Goal: Information Seeking & Learning: Check status

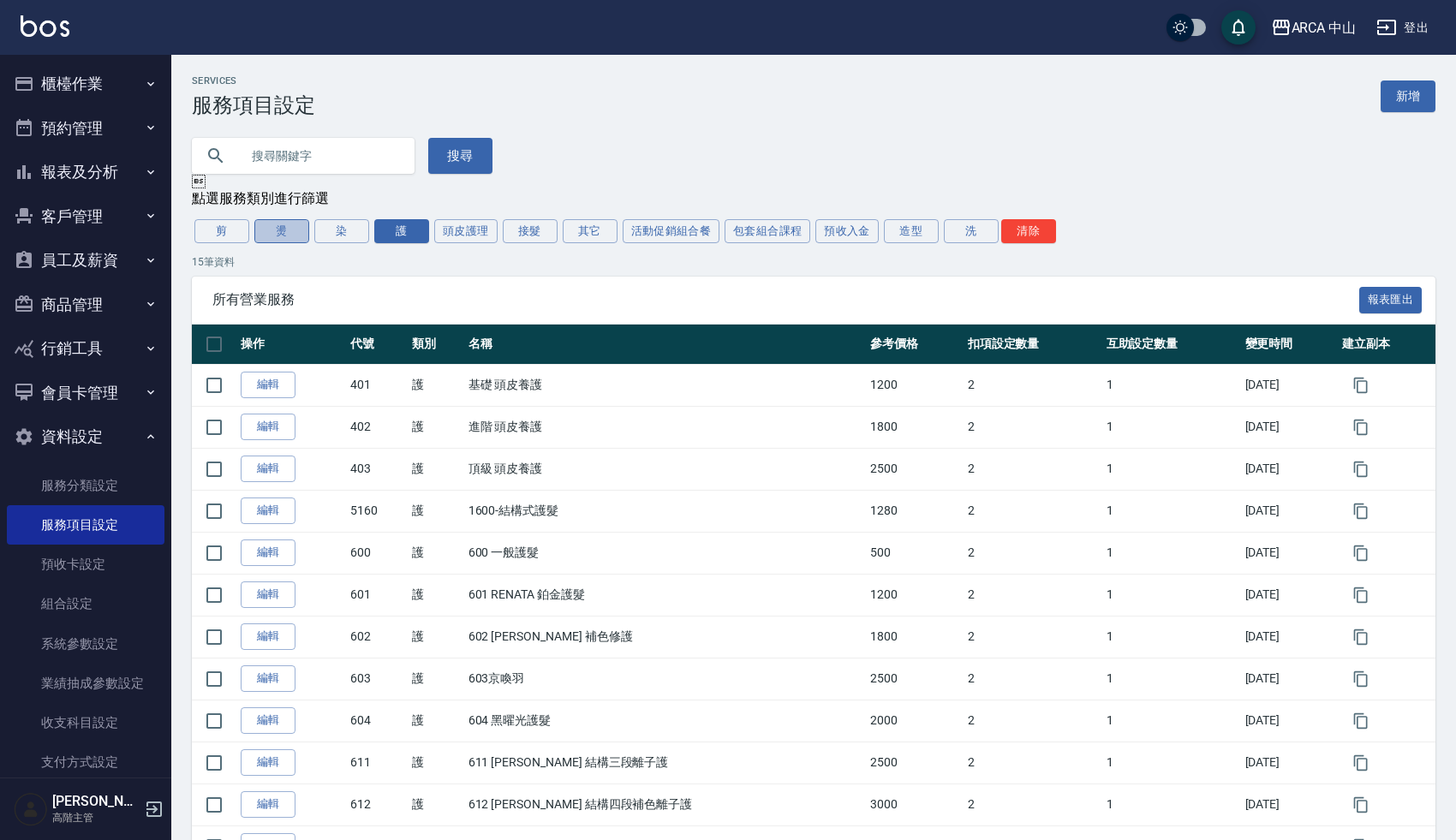
click at [290, 236] on button "燙" at bounding box center [282, 231] width 55 height 24
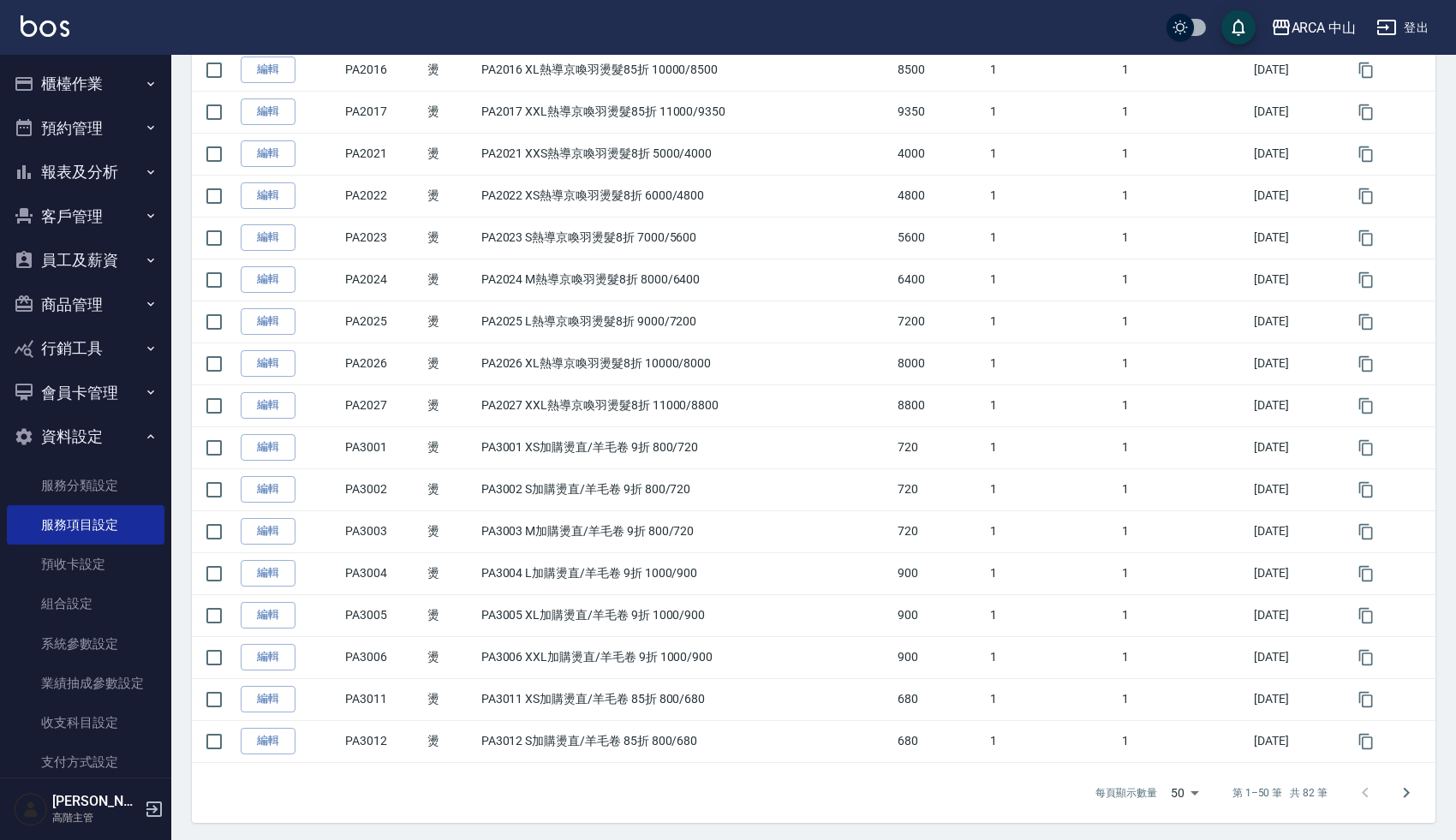
scroll to position [1705, 0]
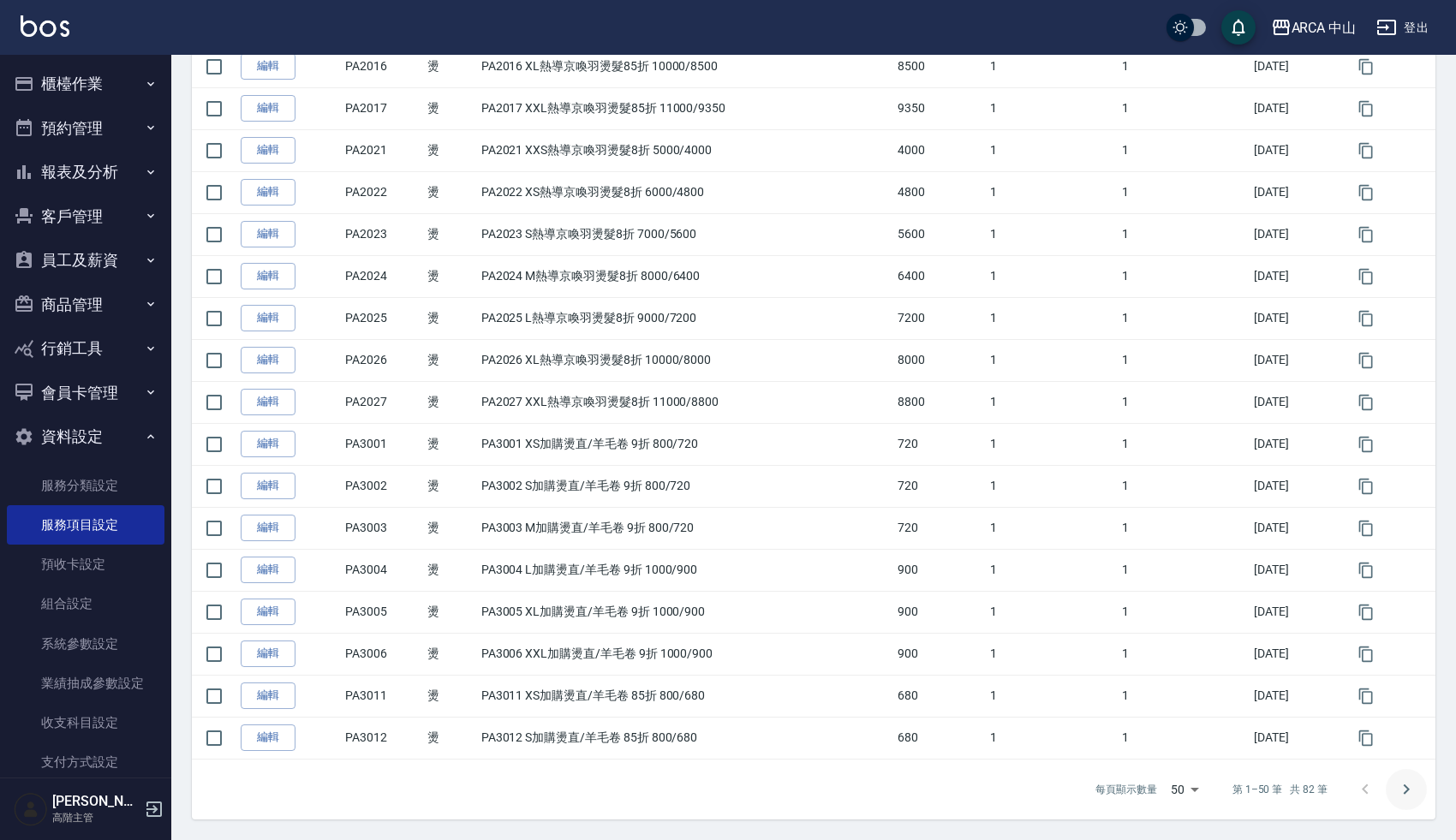
click at [1398, 785] on icon "Go to next page" at bounding box center [1406, 789] width 20 height 20
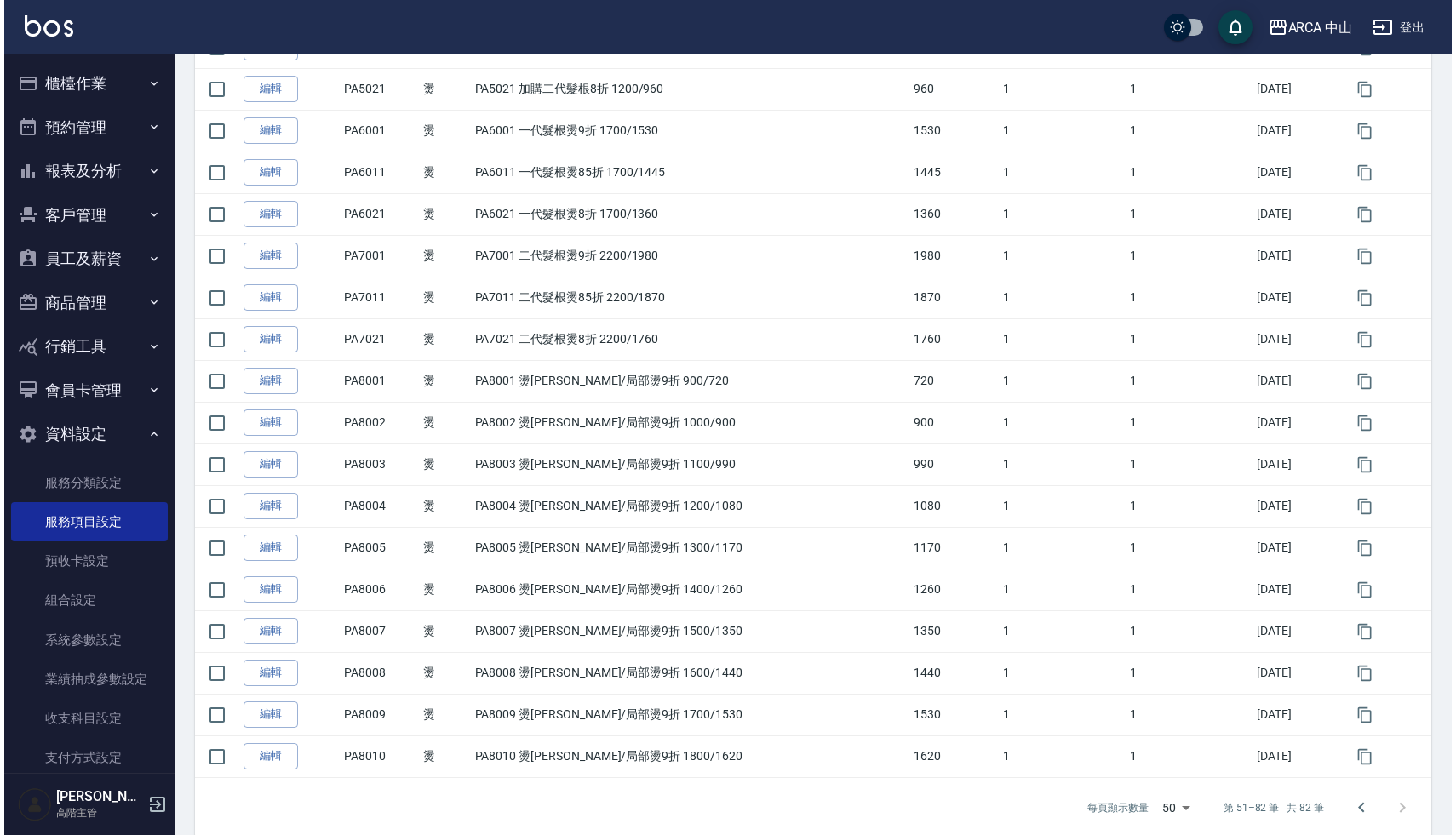
scroll to position [944, 0]
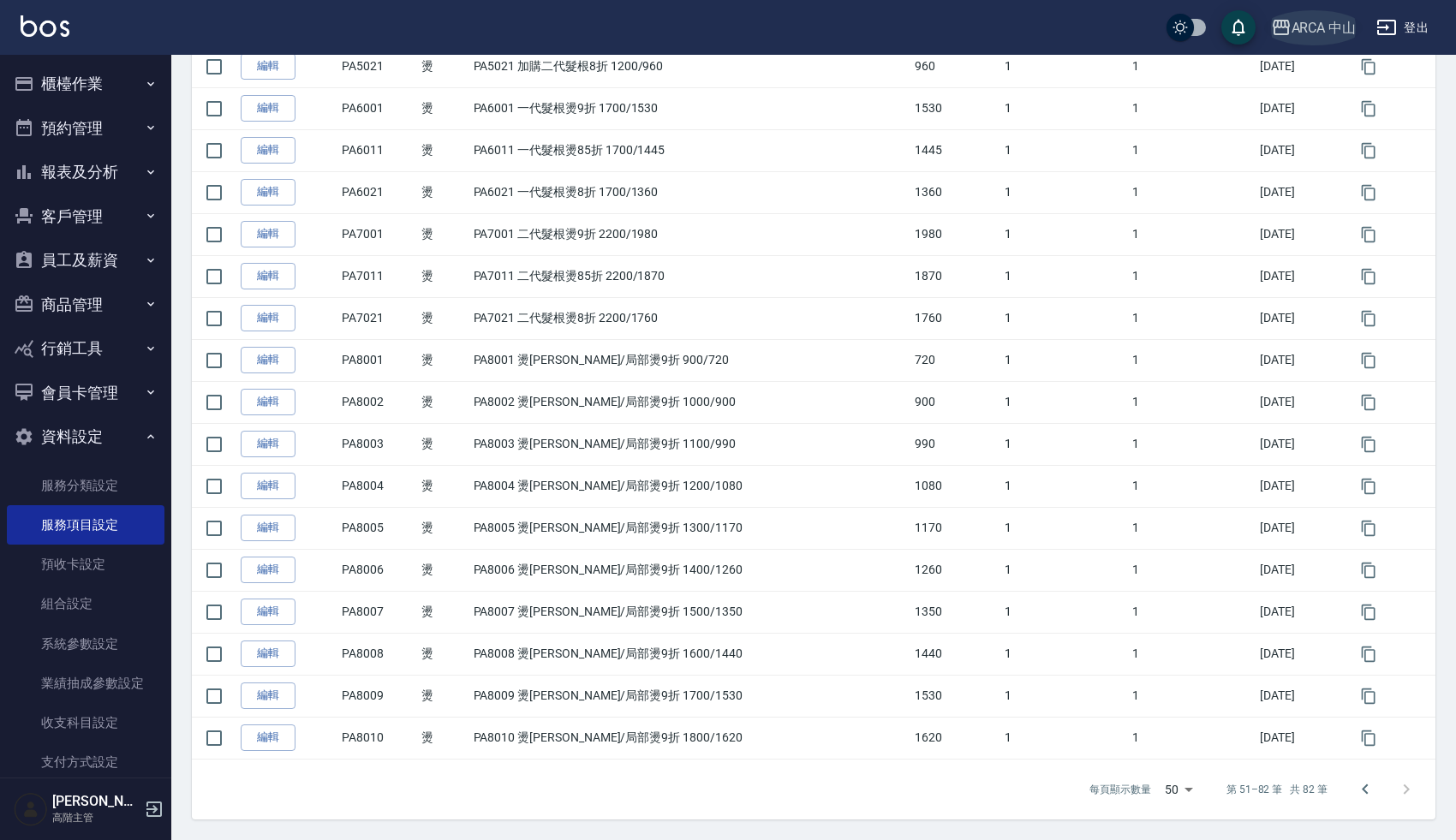
click at [1316, 31] on div "ARCA 中山" at bounding box center [1324, 27] width 65 height 21
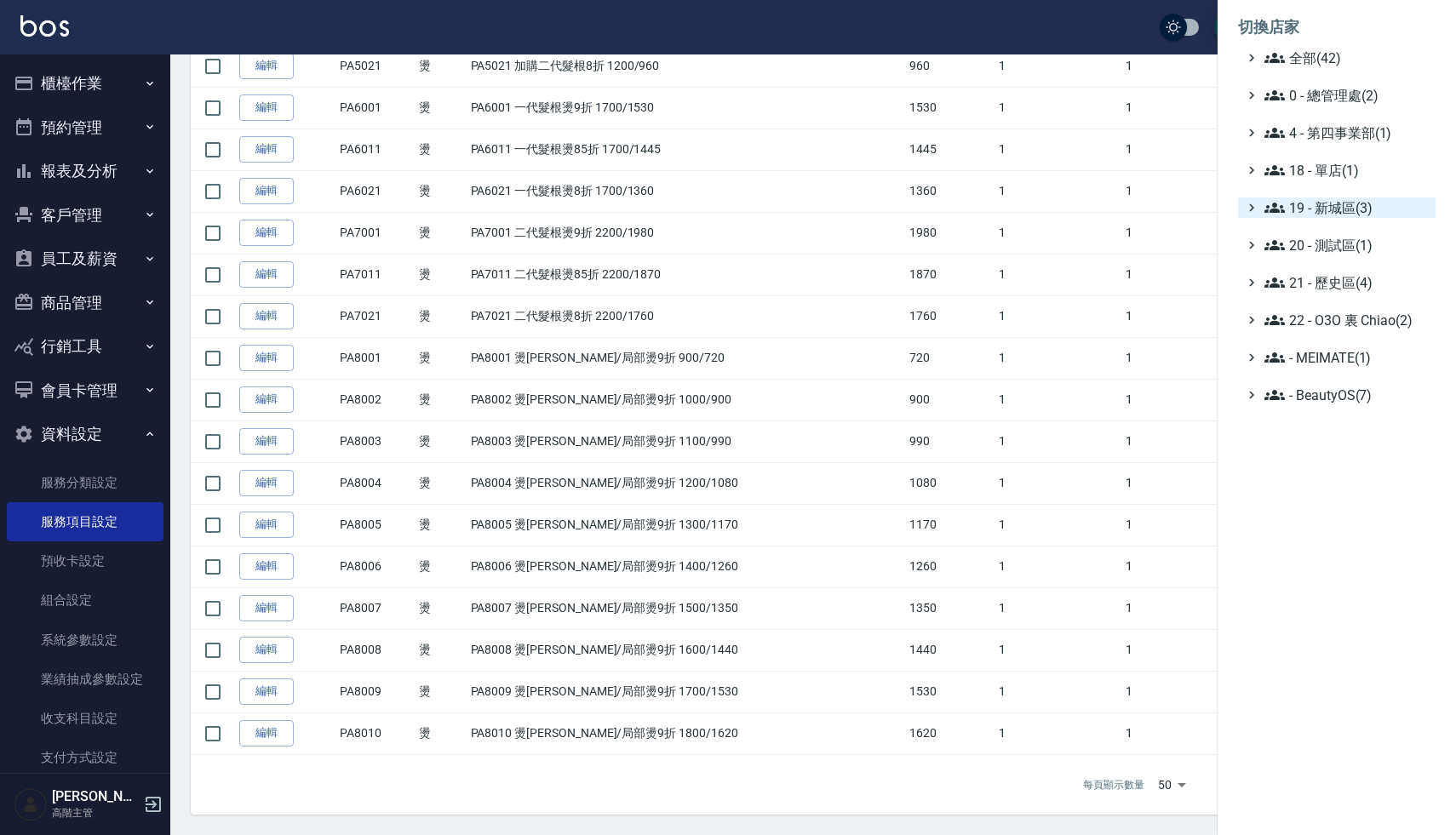
click at [1334, 201] on span "19 - 新城區(3)" at bounding box center [1347, 207] width 164 height 20
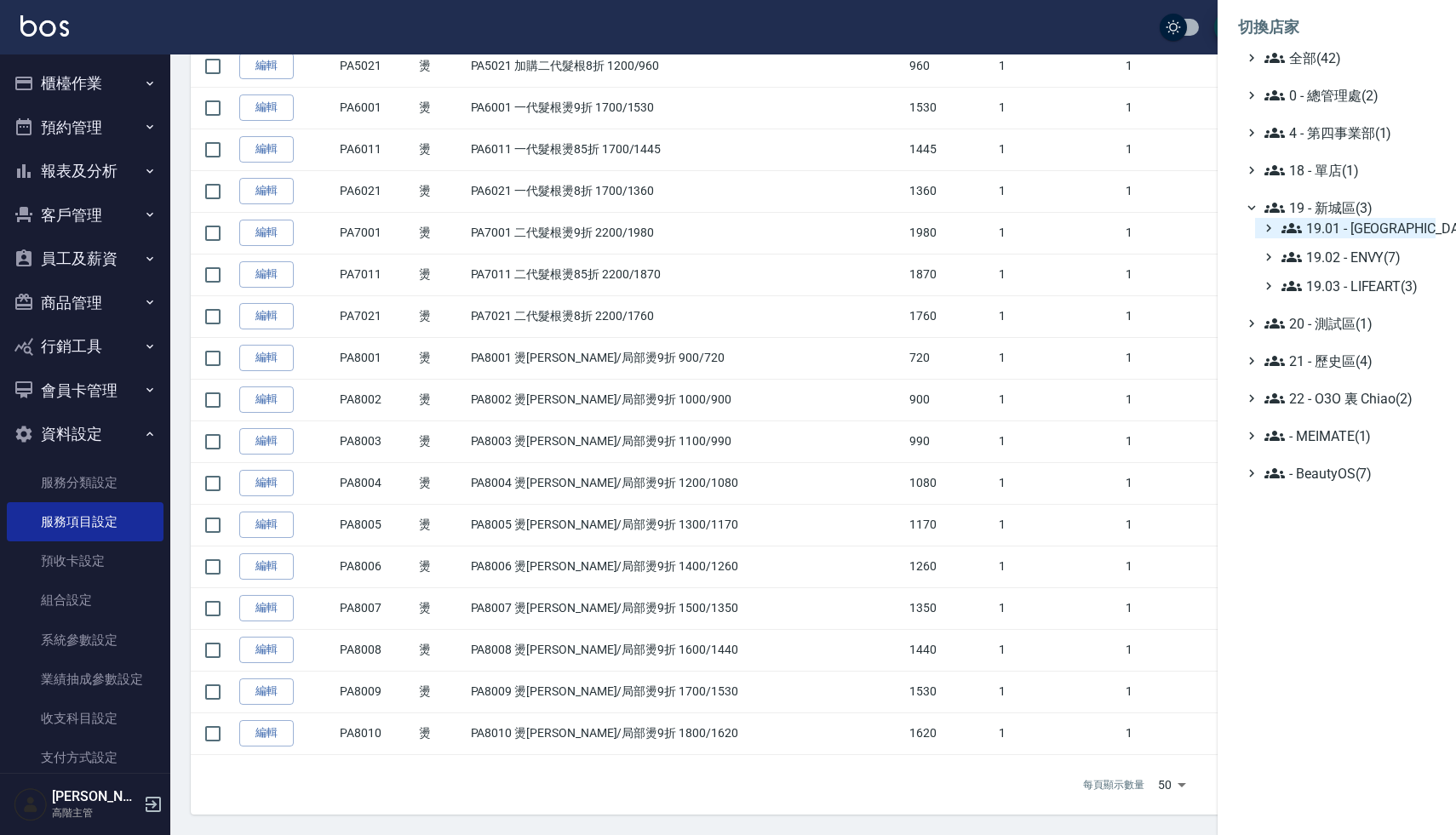
click at [1363, 230] on span "19.01 - [GEOGRAPHIC_DATA] (11)" at bounding box center [1354, 228] width 147 height 20
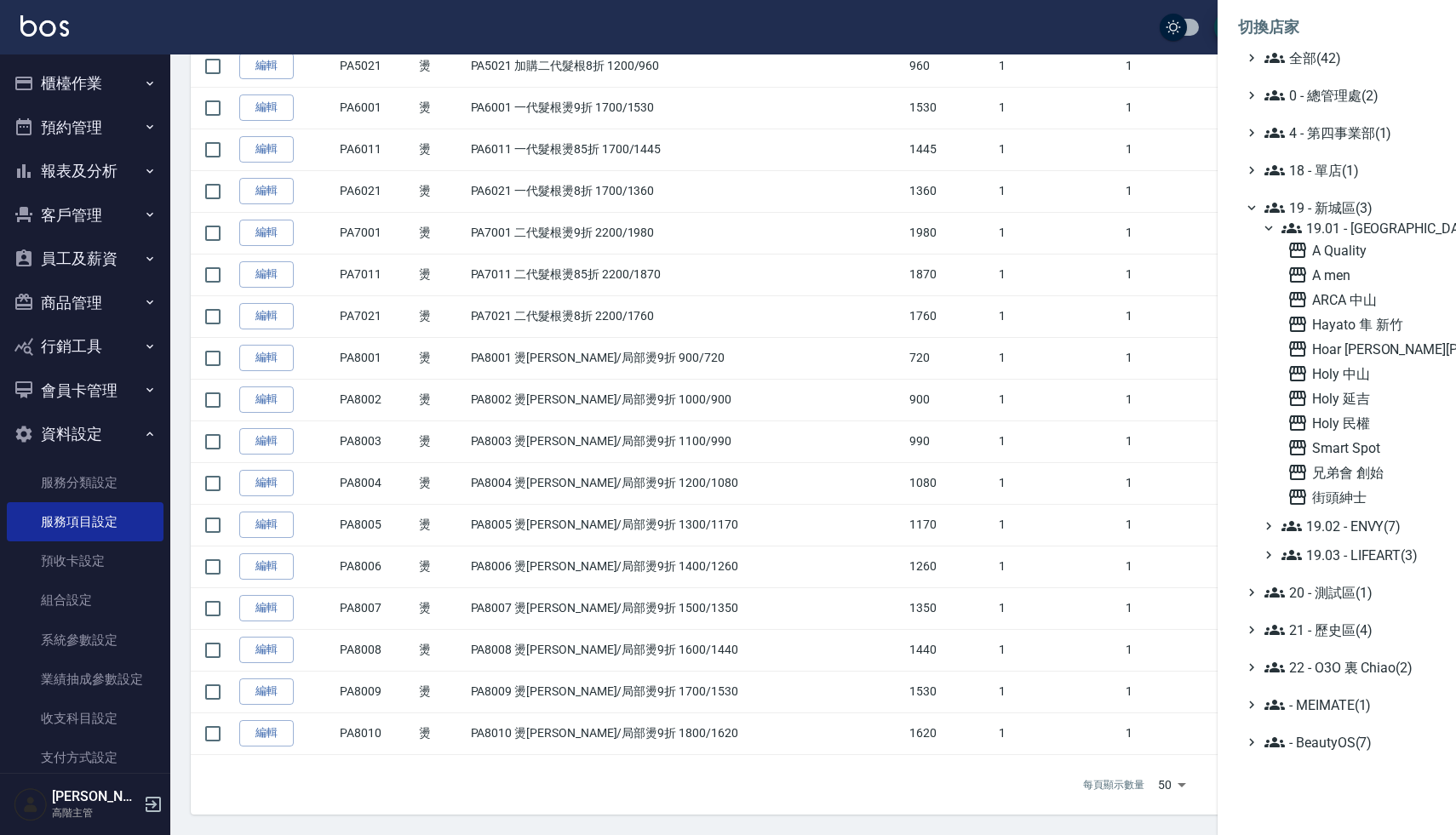
click at [1356, 208] on span "19 - 新城區(3)" at bounding box center [1347, 207] width 164 height 20
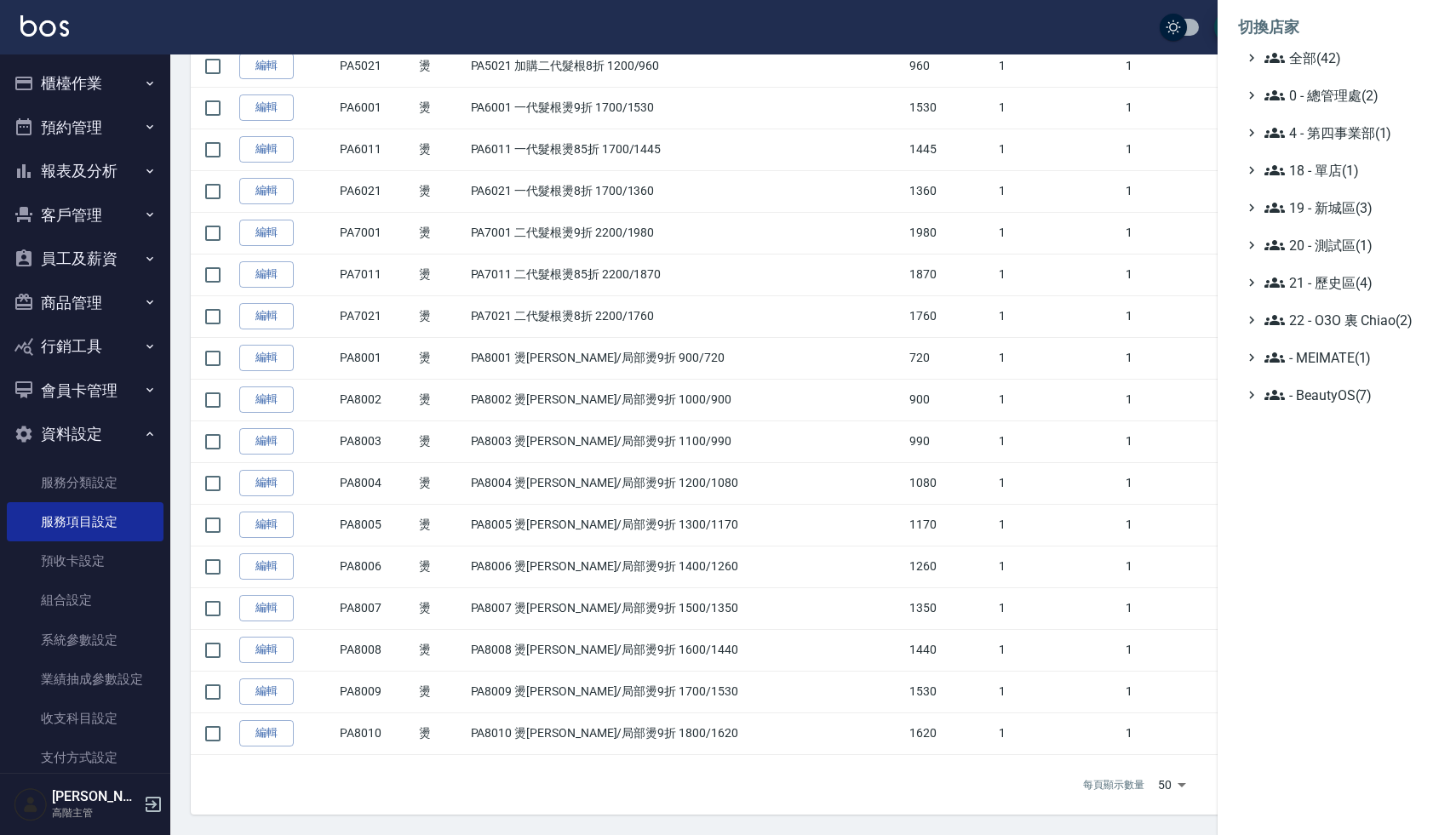
click at [1354, 213] on span "19 - 新城區(3)" at bounding box center [1347, 207] width 164 height 20
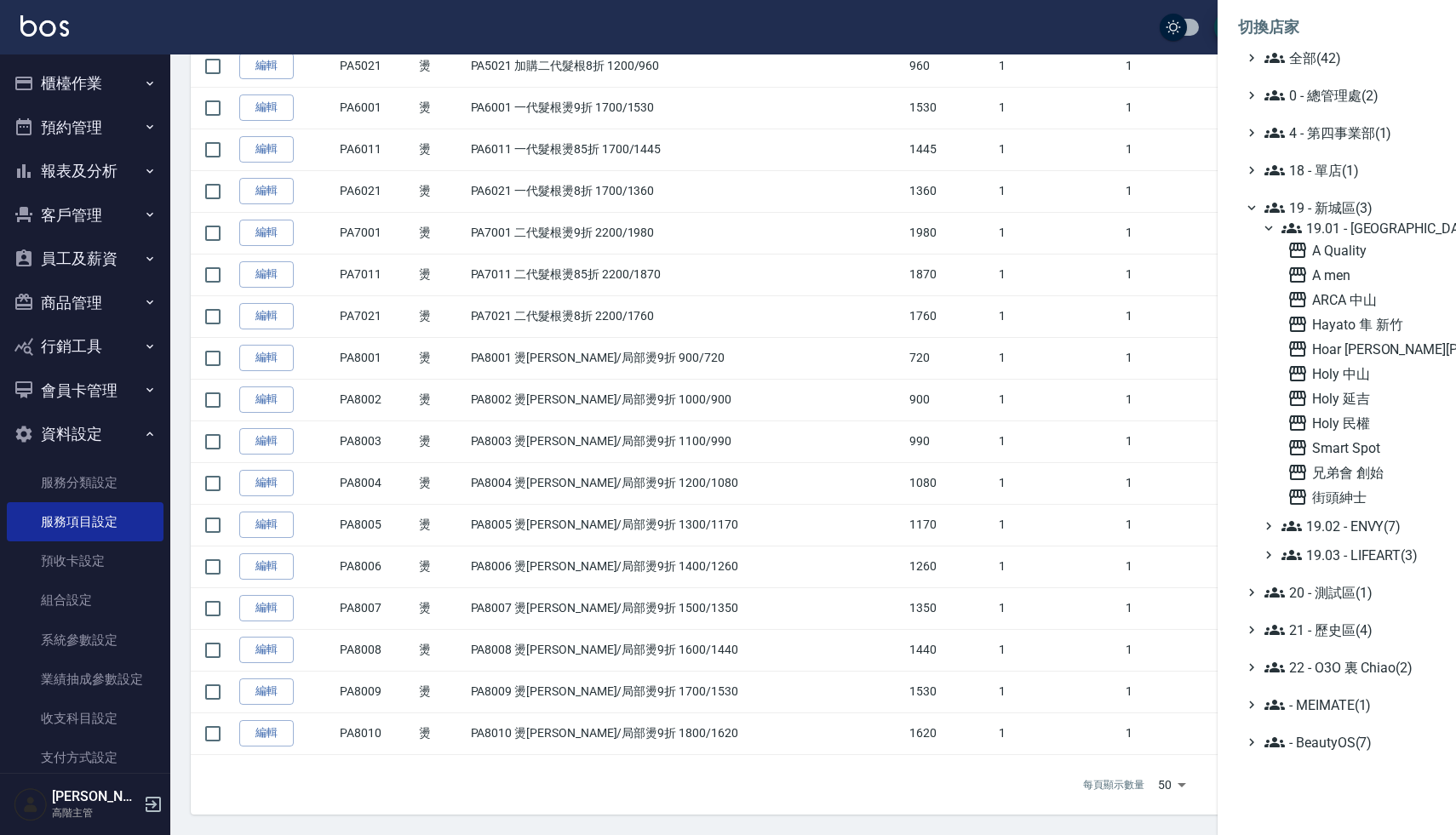
click at [1350, 207] on span "19 - 新城區(3)" at bounding box center [1347, 207] width 164 height 20
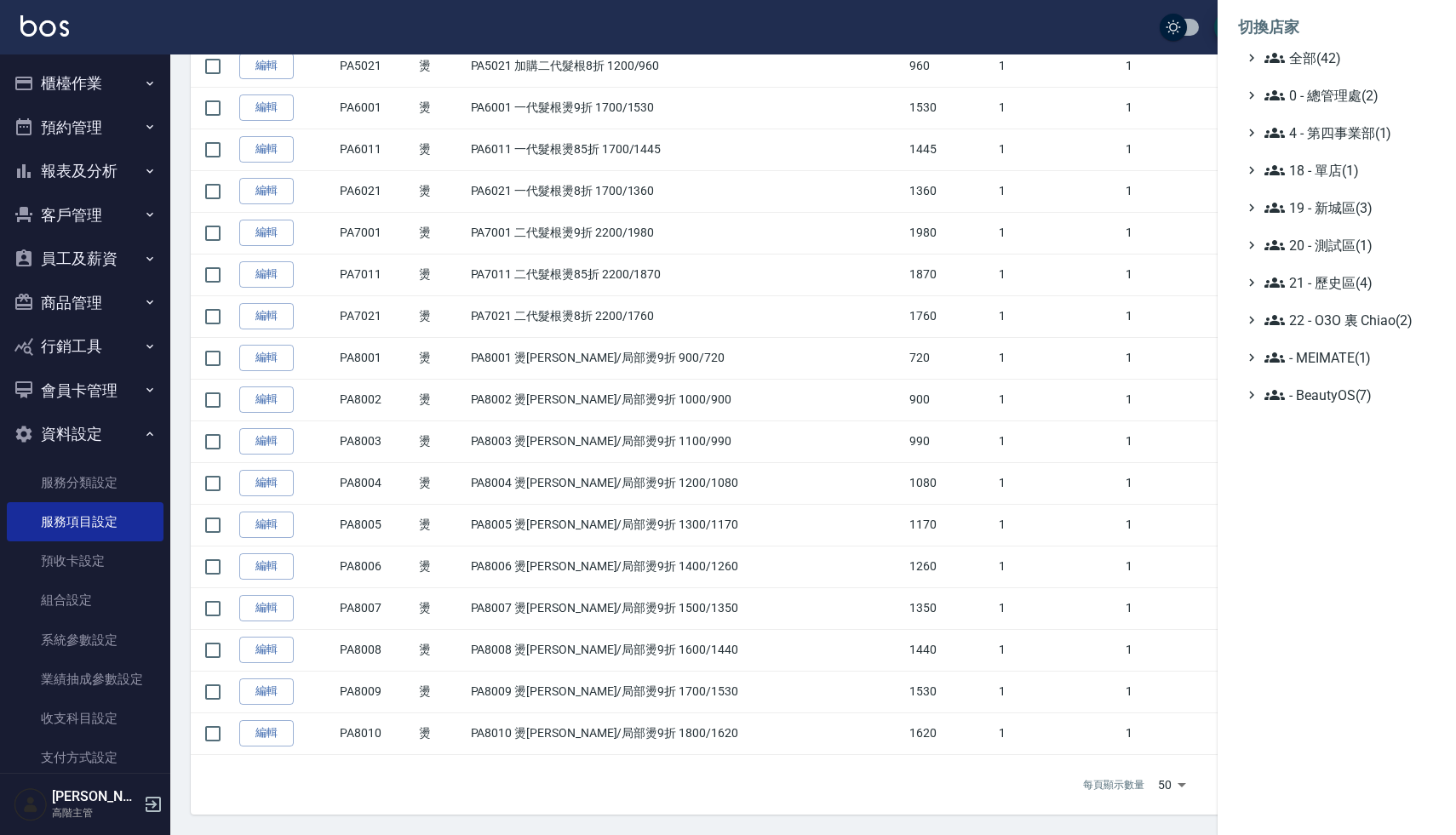
click at [1366, 230] on ul "全部(42) 0 - 總管理處(2) 4 - 第四事業部(1) 18 - 單店(1) 19 - [GEOGRAPHIC_DATA](3) 20 - 測試區(1…" at bounding box center [1337, 226] width 198 height 358
click at [1353, 214] on span "19 - 新城區(3)" at bounding box center [1347, 207] width 164 height 20
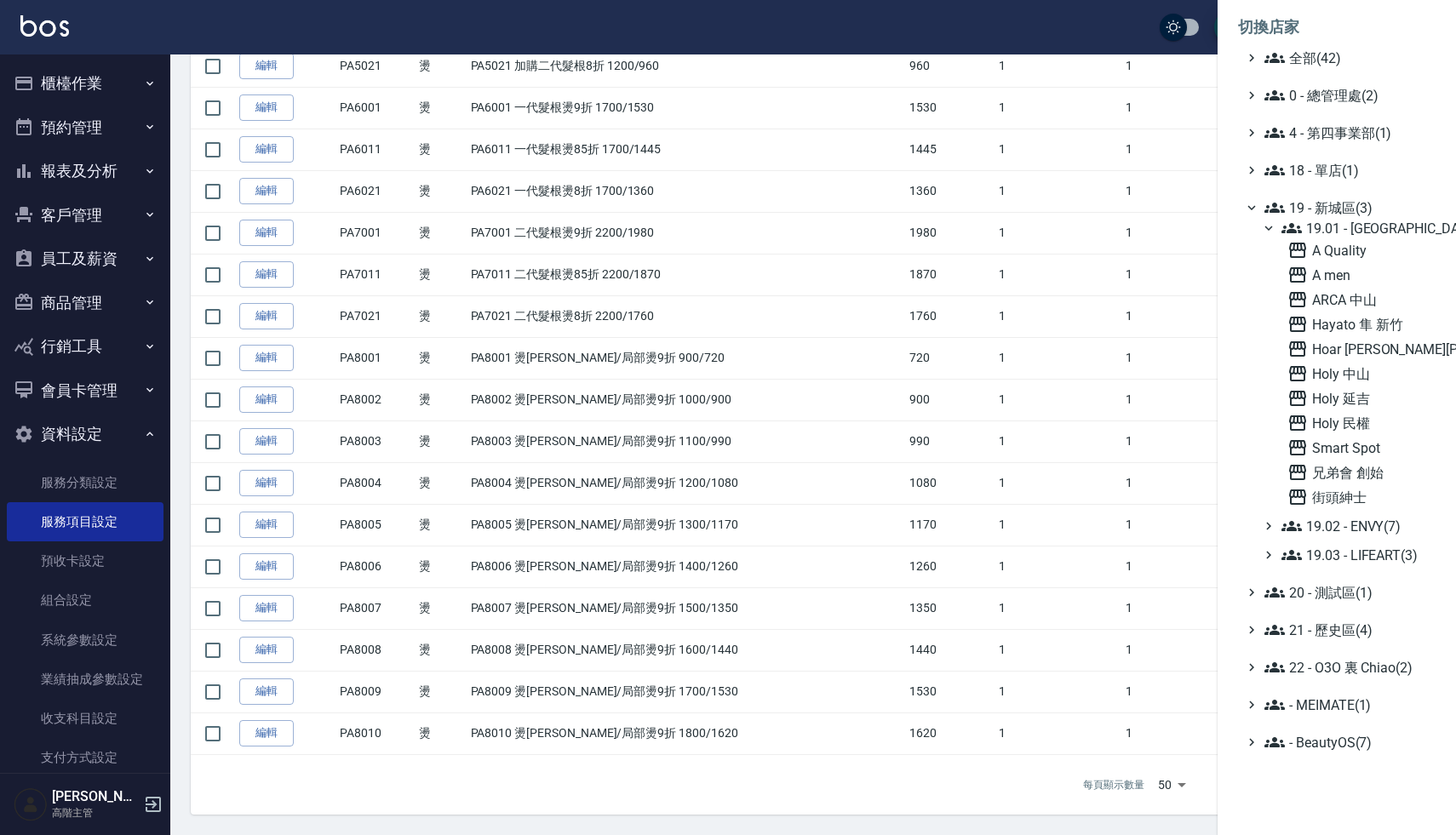
click at [1362, 233] on span "19.01 - [GEOGRAPHIC_DATA] (11)" at bounding box center [1354, 228] width 147 height 20
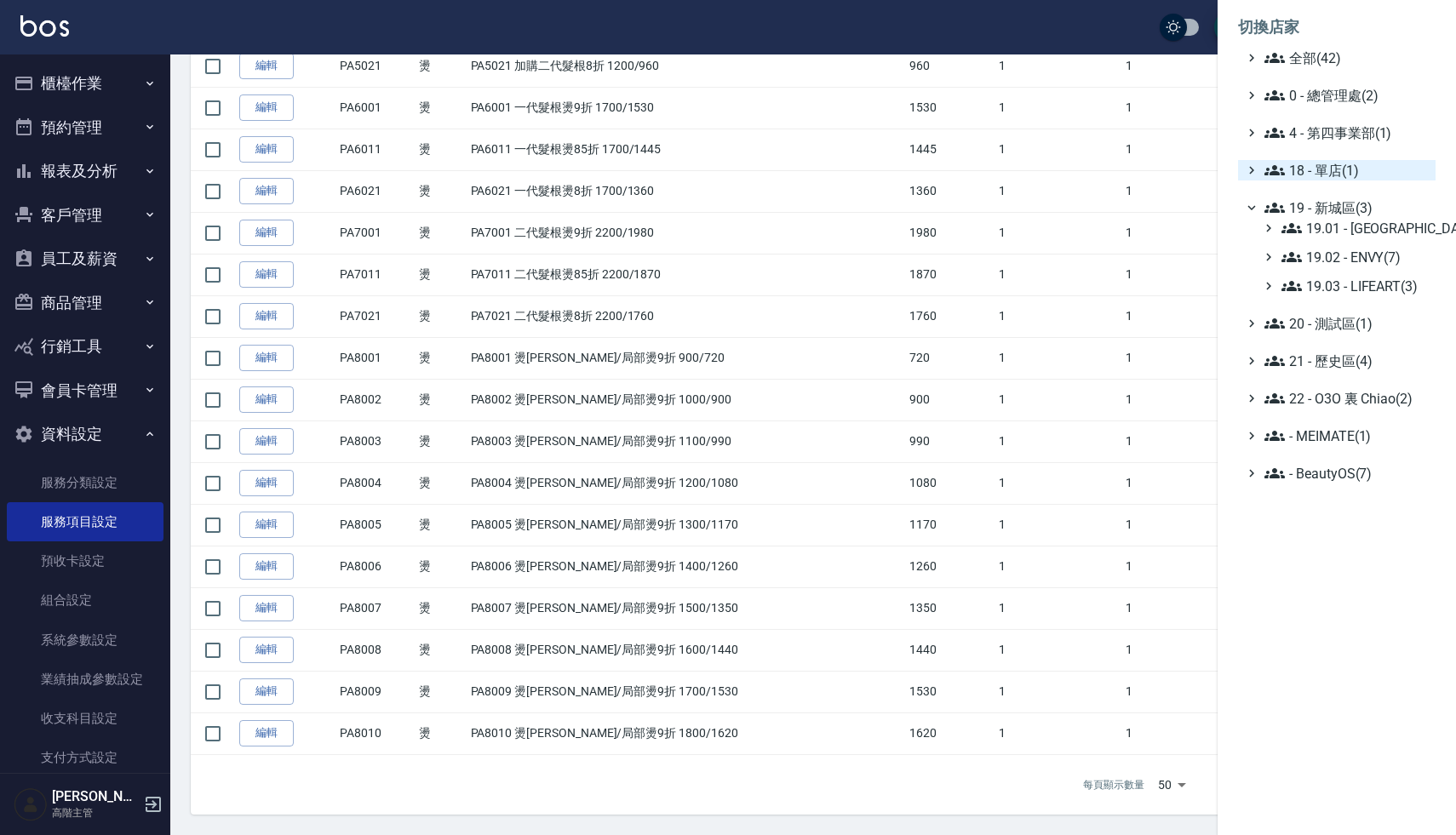
click at [1340, 173] on span "18 - 單店(1)" at bounding box center [1347, 170] width 164 height 20
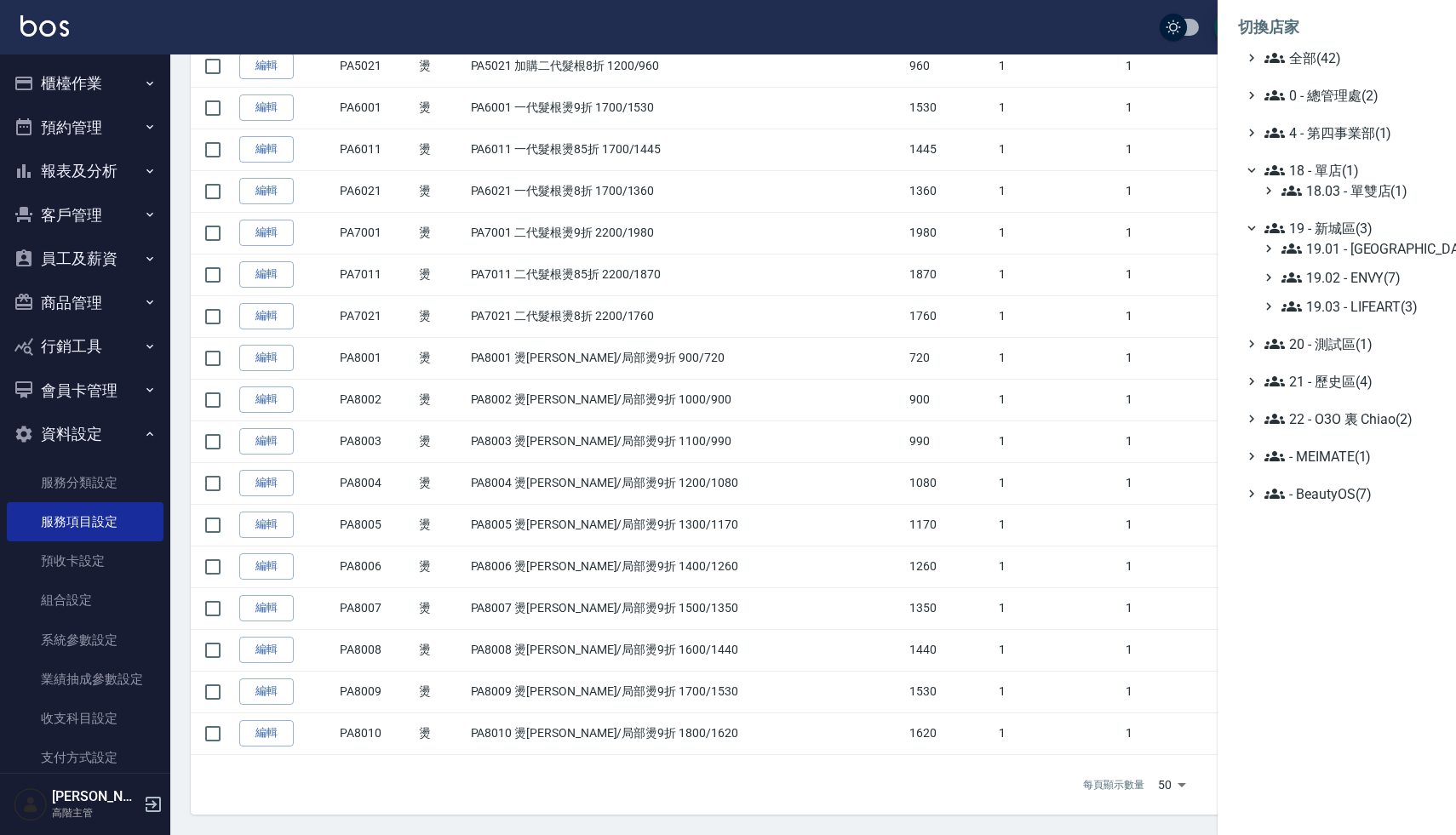
click at [1340, 173] on span "18 - 單店(1)" at bounding box center [1347, 170] width 164 height 20
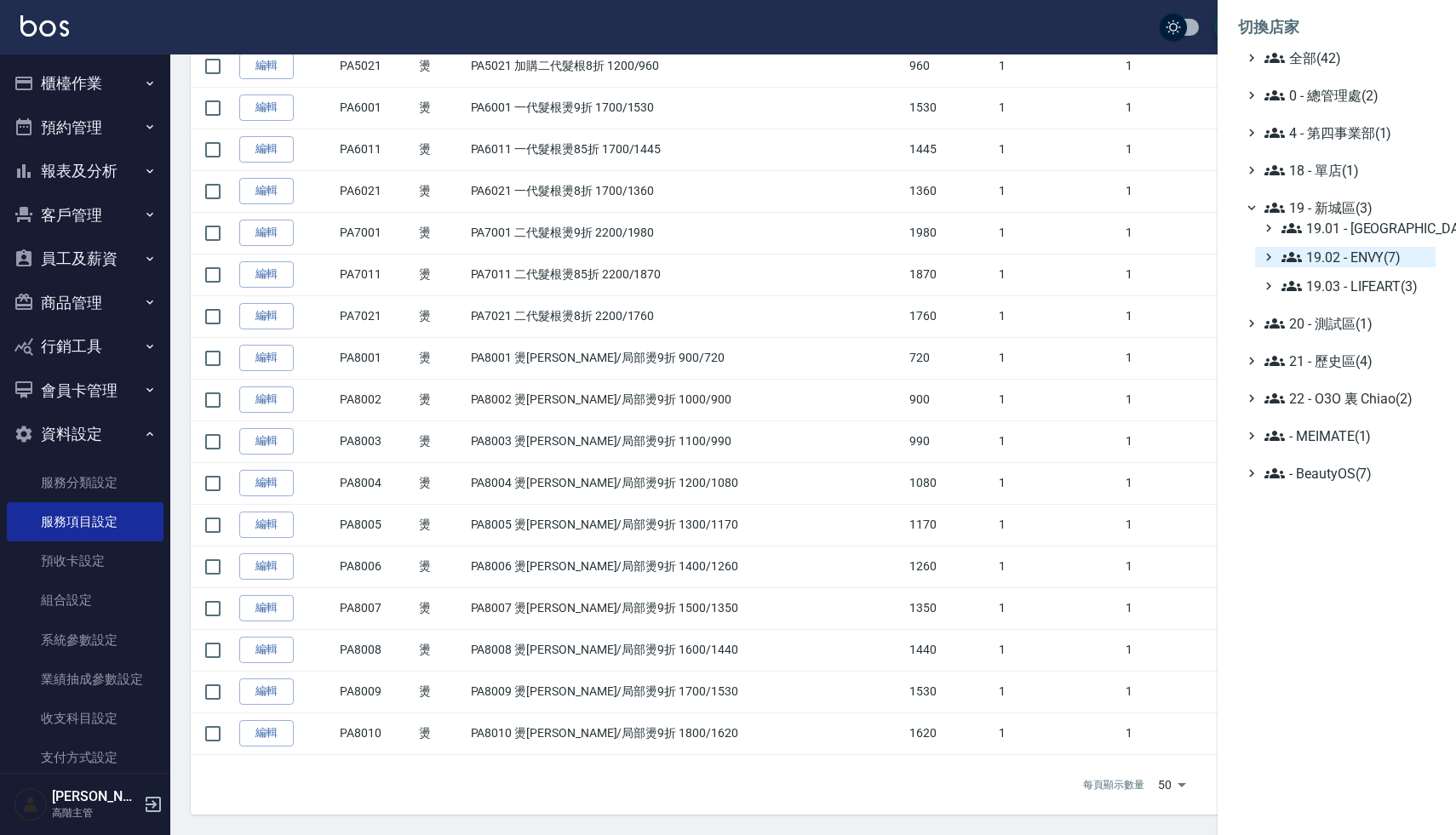
click at [1361, 250] on span "19.02 - ENVY(7)" at bounding box center [1354, 256] width 147 height 20
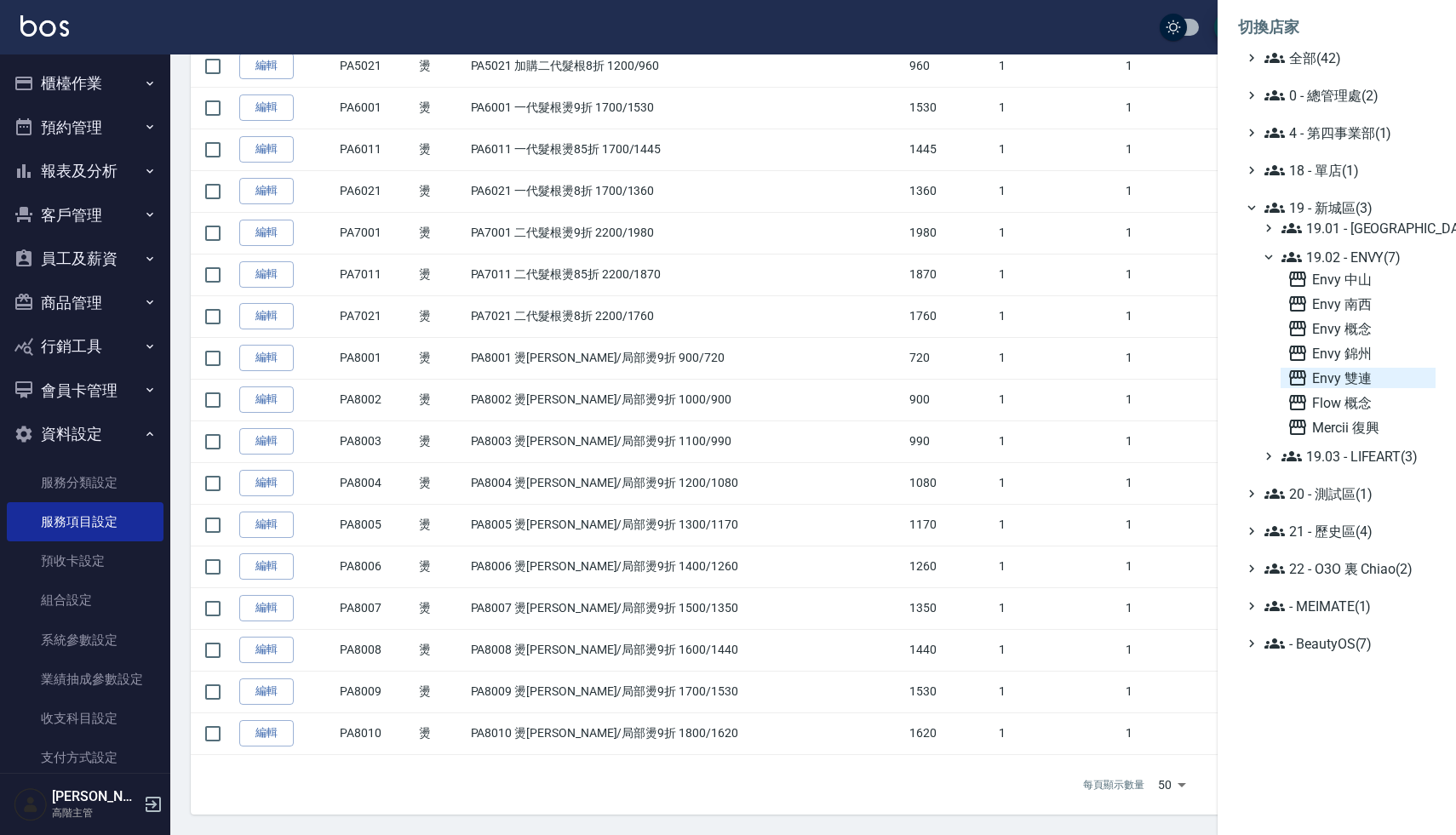
click at [1352, 383] on span "Envy 雙連" at bounding box center [1357, 377] width 141 height 20
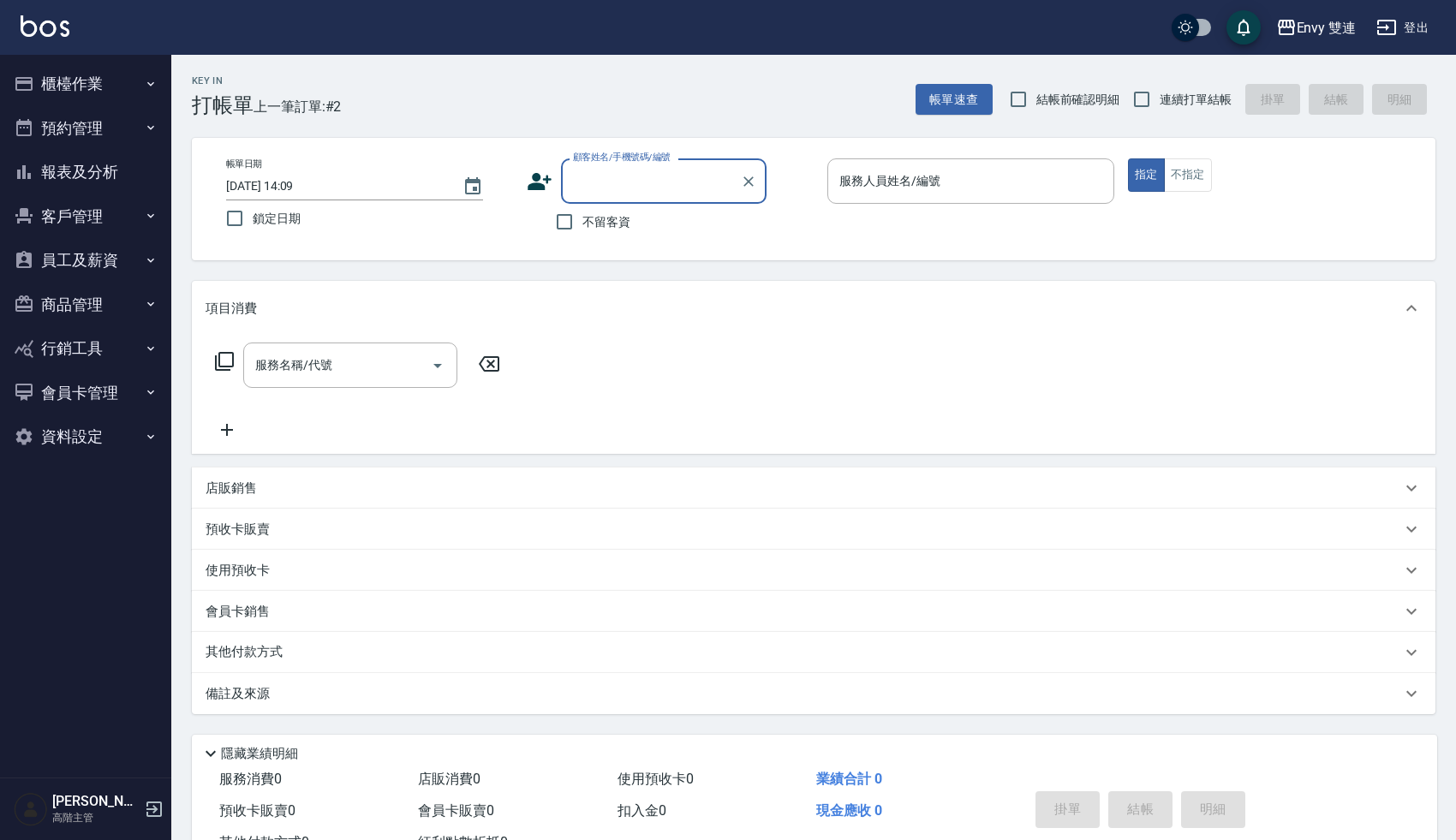
click at [73, 163] on button "報表及分析" at bounding box center [85, 172] width 158 height 45
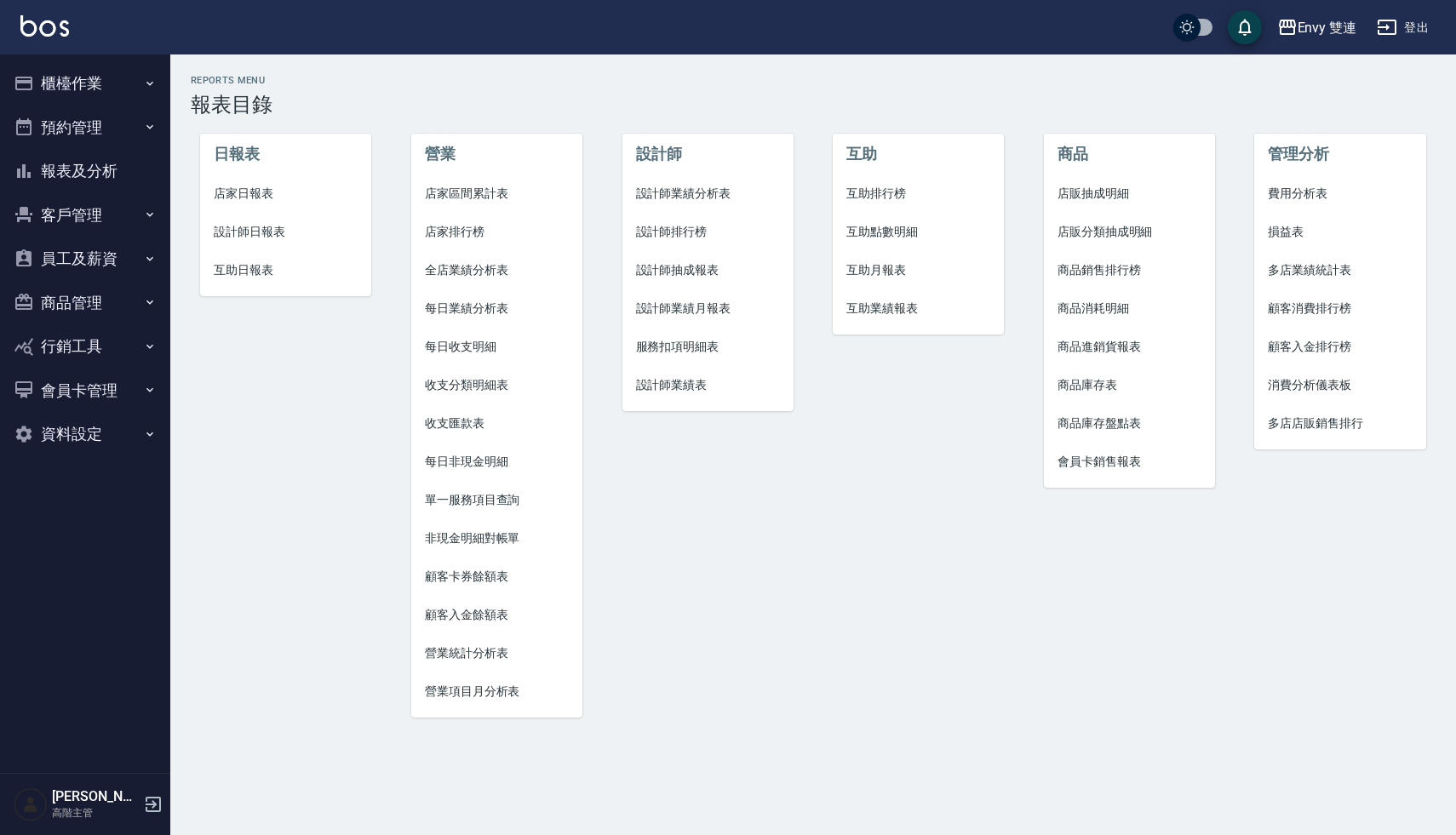
click at [265, 189] on span "店家日報表" at bounding box center [285, 193] width 144 height 18
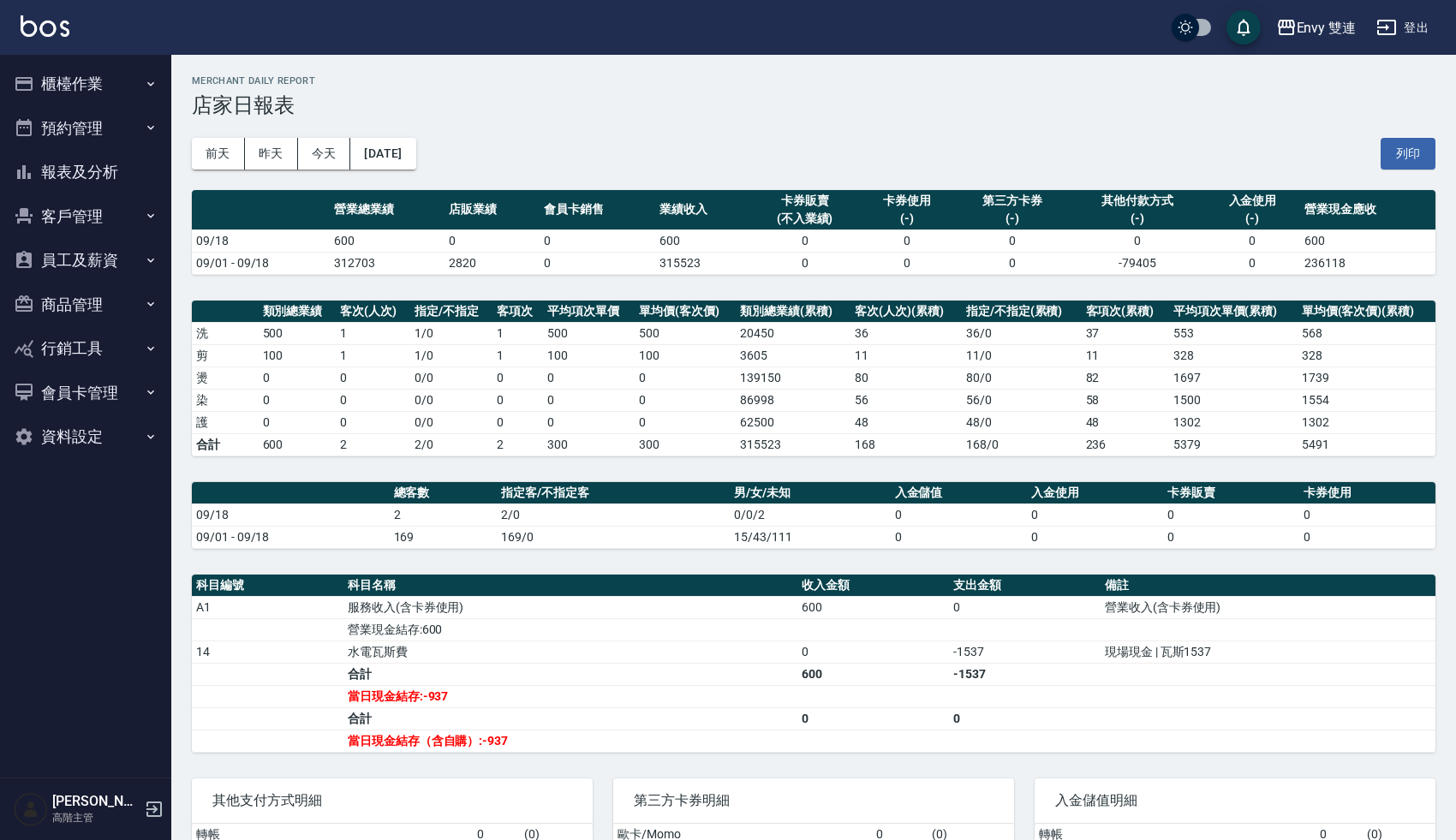
click at [104, 173] on button "報表及分析" at bounding box center [85, 172] width 158 height 45
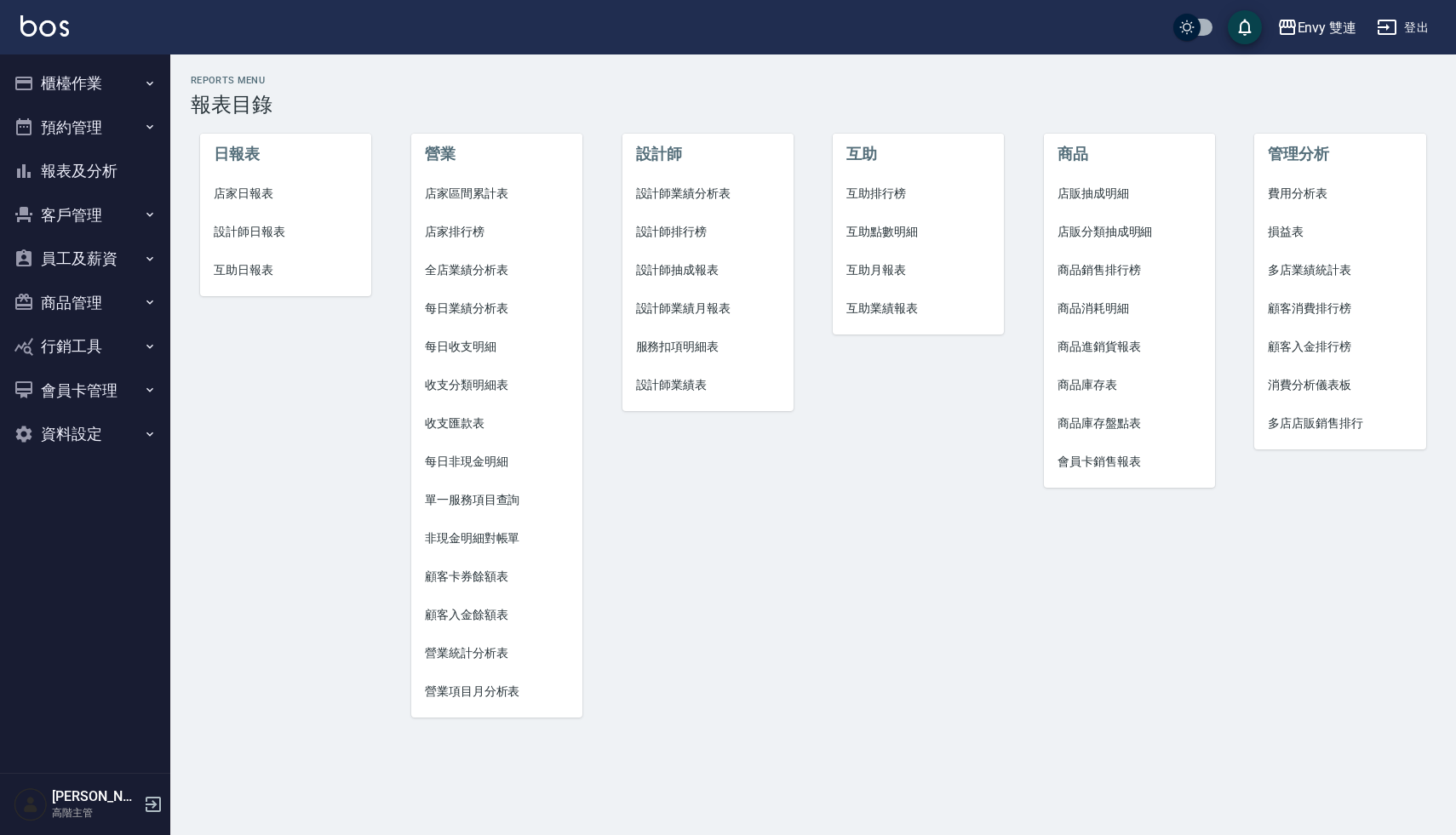
click at [268, 240] on span "設計師日報表" at bounding box center [285, 232] width 144 height 18
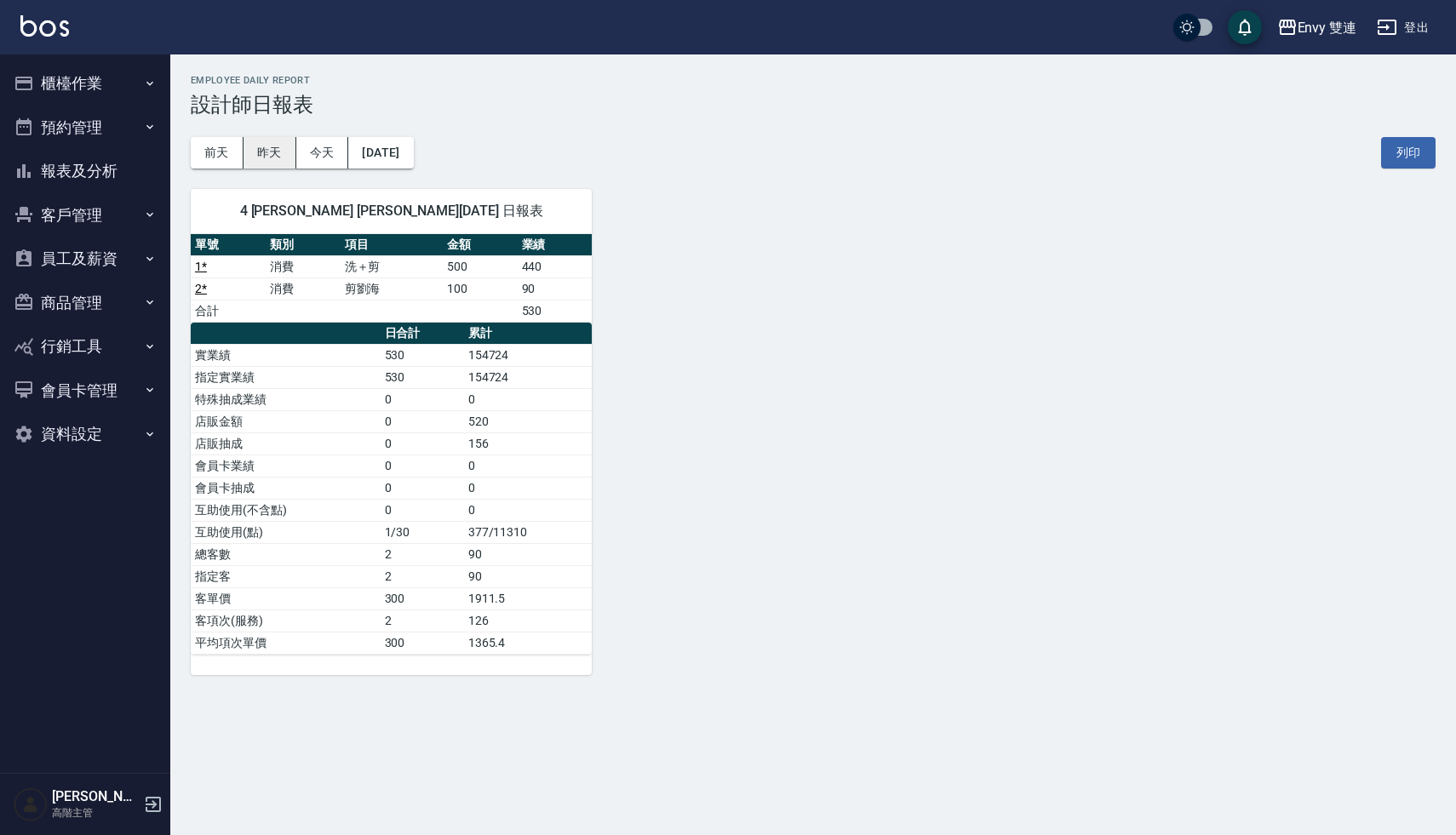
click at [271, 154] on button "昨天" at bounding box center [270, 153] width 52 height 32
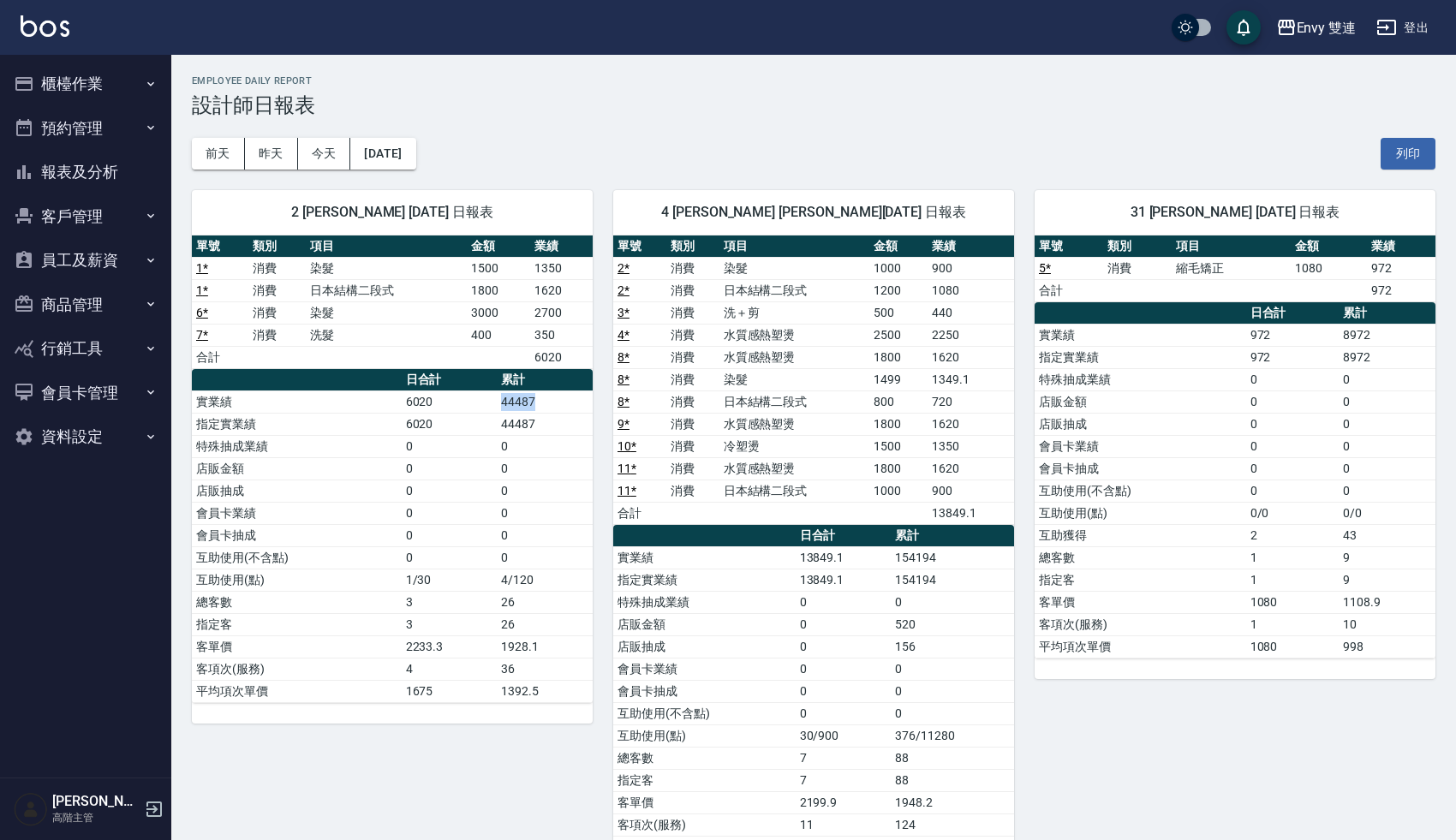
drag, startPoint x: 498, startPoint y: 404, endPoint x: 542, endPoint y: 405, distance: 44.0
click at [542, 405] on td "44487" at bounding box center [544, 402] width 96 height 22
click at [567, 154] on div "前天 昨天 今天 2025/09/17 列印" at bounding box center [813, 153] width 1244 height 73
click at [959, 80] on h2 "Employee Daily Report" at bounding box center [813, 81] width 1244 height 11
click at [998, 155] on div "前天 昨天 今天 2025/09/17 列印" at bounding box center [813, 153] width 1244 height 73
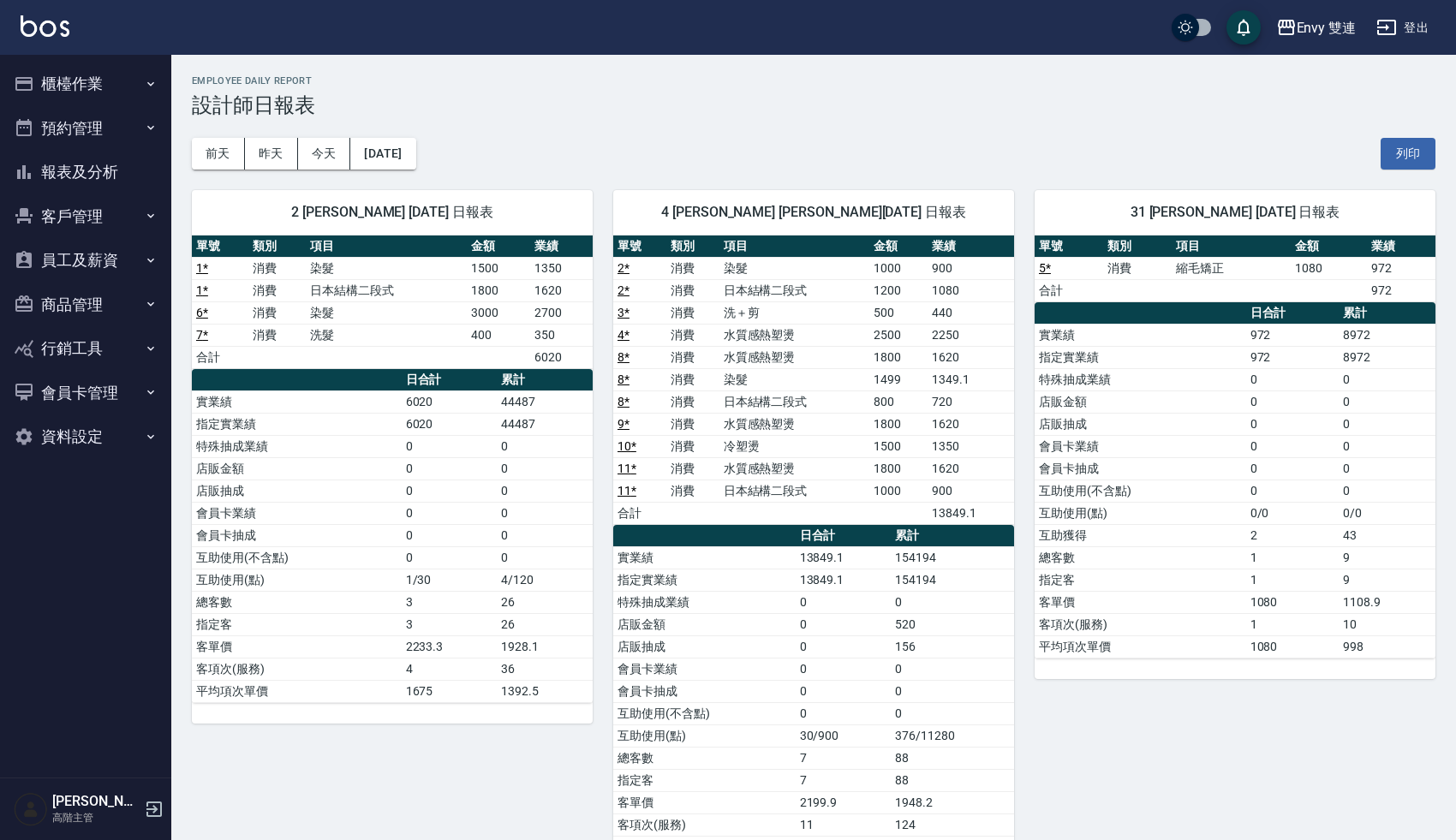
click at [609, 140] on div "前天 昨天 今天 2025/09/17 列印" at bounding box center [813, 153] width 1244 height 73
click at [629, 177] on div "4 Allan 沈明煌 09/17/2025 日報表 單號 類別 項目 金額 業績 2 * 消費 染髮 1000 900 2 * 消費 日本結構二段式 120…" at bounding box center [803, 525] width 422 height 711
click at [664, 179] on div "4 Allan 沈明煌 09/17/2025 日報表 單號 類別 項目 金額 業績 2 * 消費 染髮 1000 900 2 * 消費 日本結構二段式 120…" at bounding box center [803, 525] width 422 height 711
click at [610, 387] on div "4 Allan 沈明煌 09/17/2025 日報表 單號 類別 項目 金額 業績 2 * 消費 染髮 1000 900 2 * 消費 日本結構二段式 120…" at bounding box center [803, 525] width 422 height 711
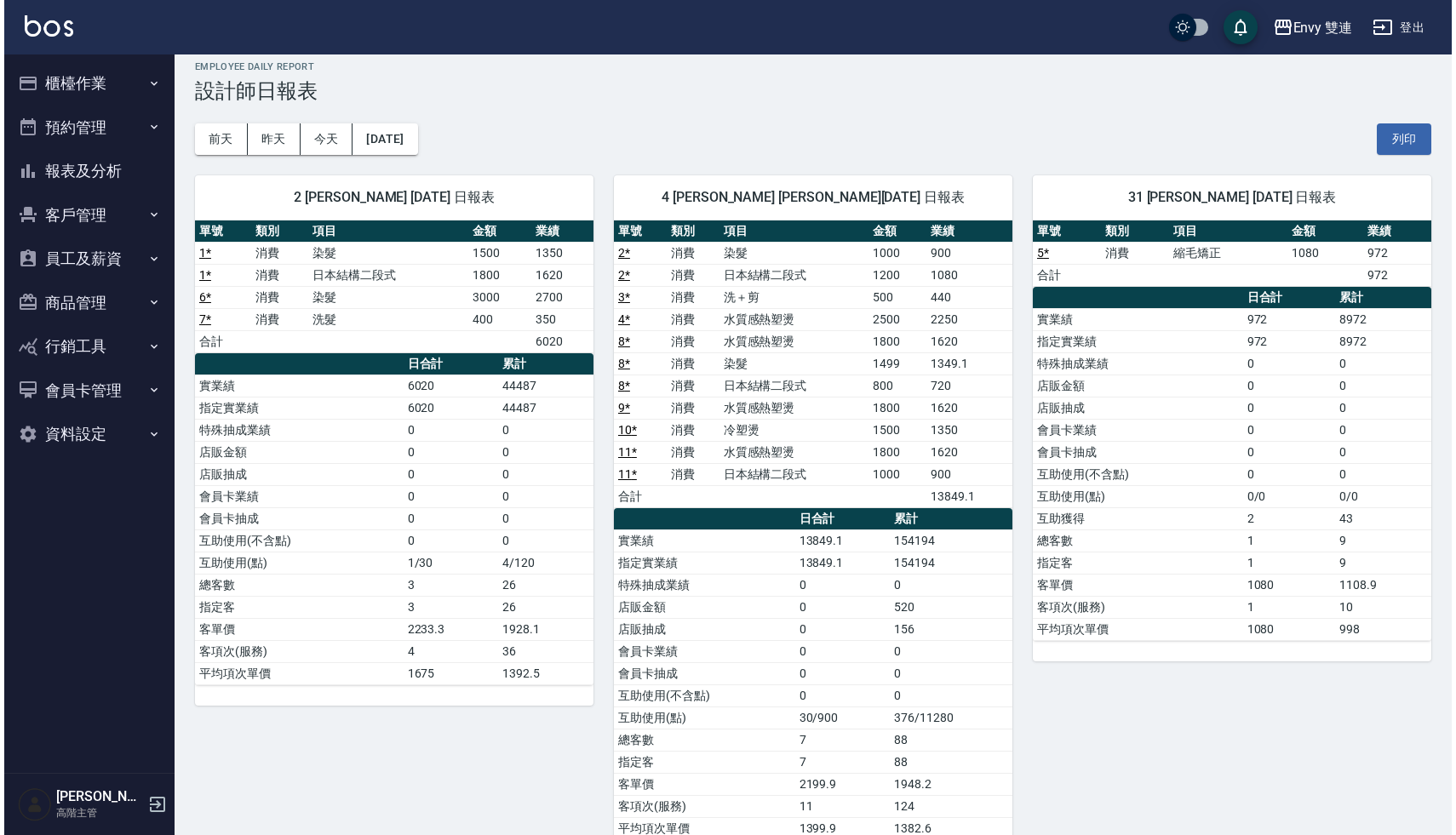
scroll to position [59, 0]
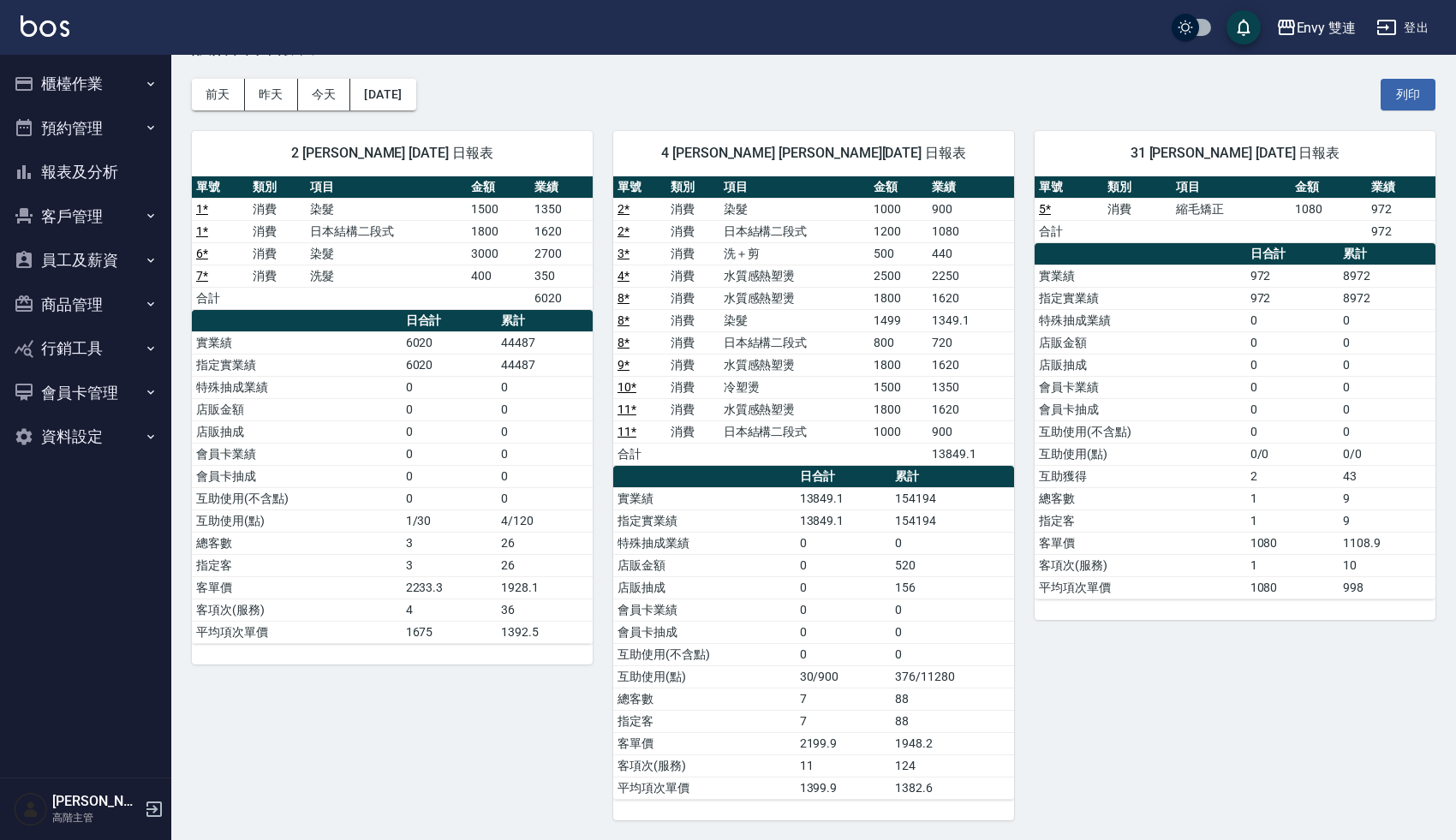
click at [565, 135] on div "2 Ina 張晏瑜 09/17/2025 日報表" at bounding box center [392, 153] width 401 height 45
click at [1317, 32] on div "Envy 雙連" at bounding box center [1327, 27] width 60 height 21
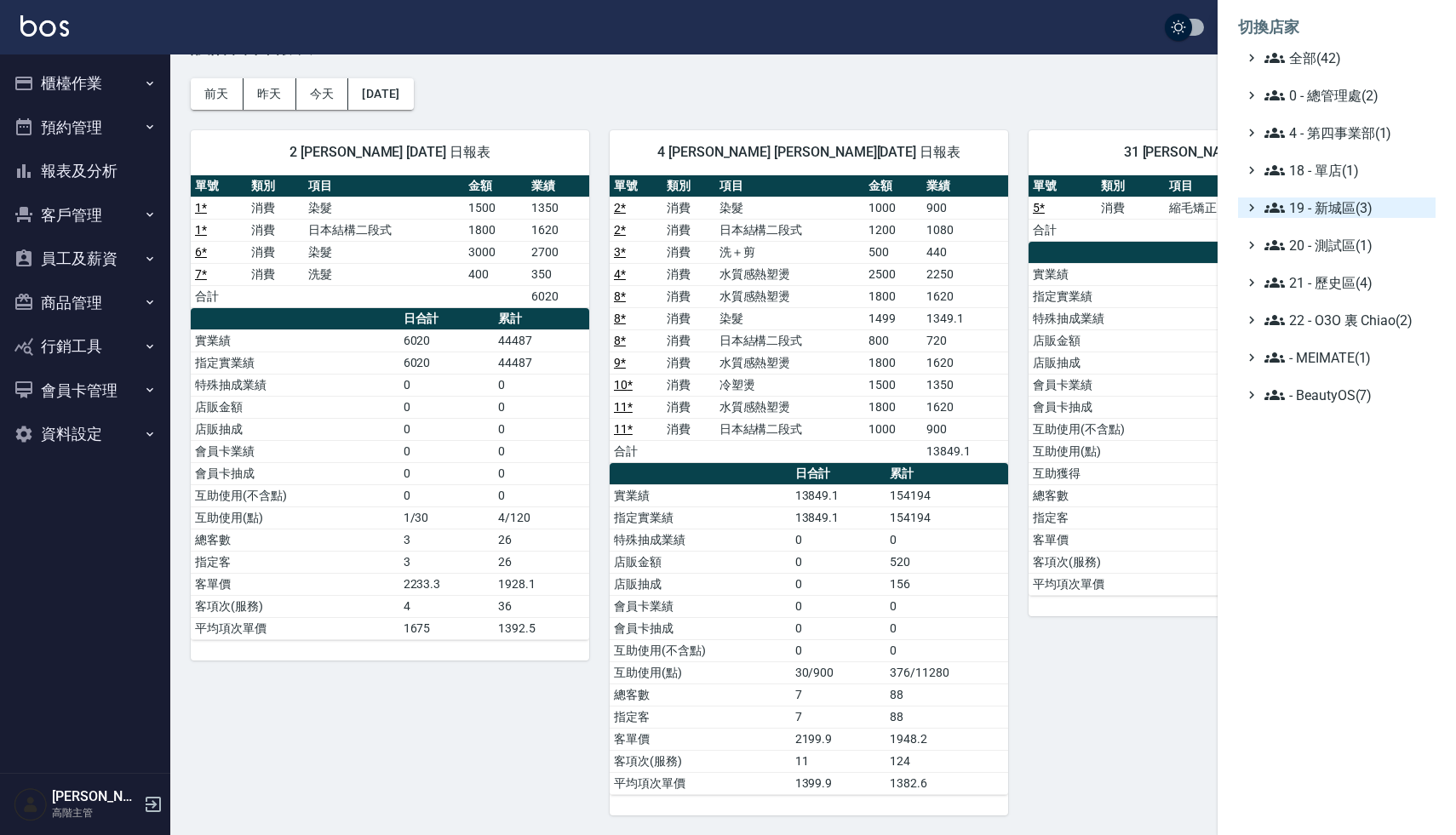
click at [1345, 214] on span "19 - 新城區(3)" at bounding box center [1347, 207] width 164 height 20
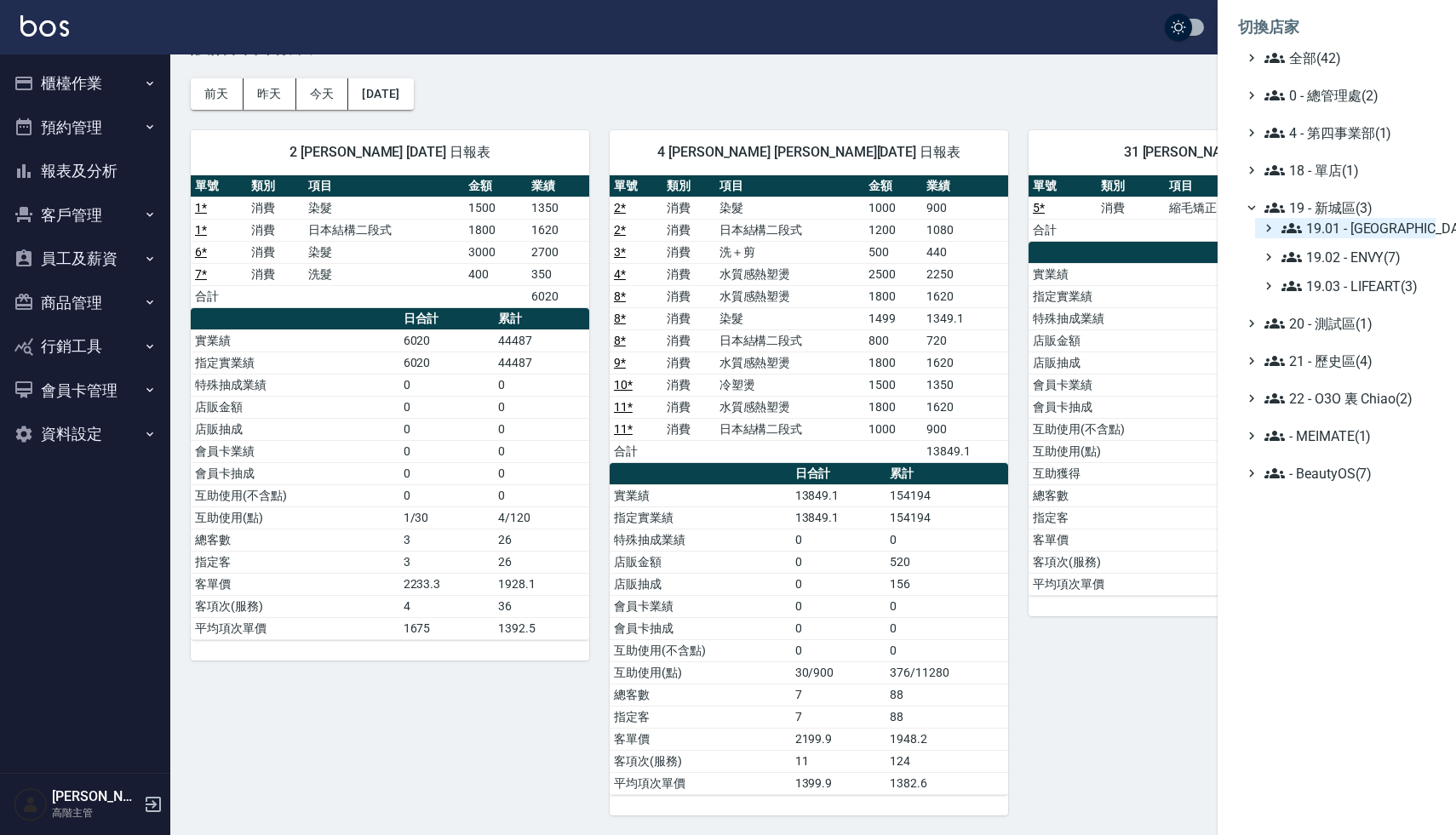
click at [1365, 235] on span "19.01 - [GEOGRAPHIC_DATA] (11)" at bounding box center [1354, 228] width 147 height 20
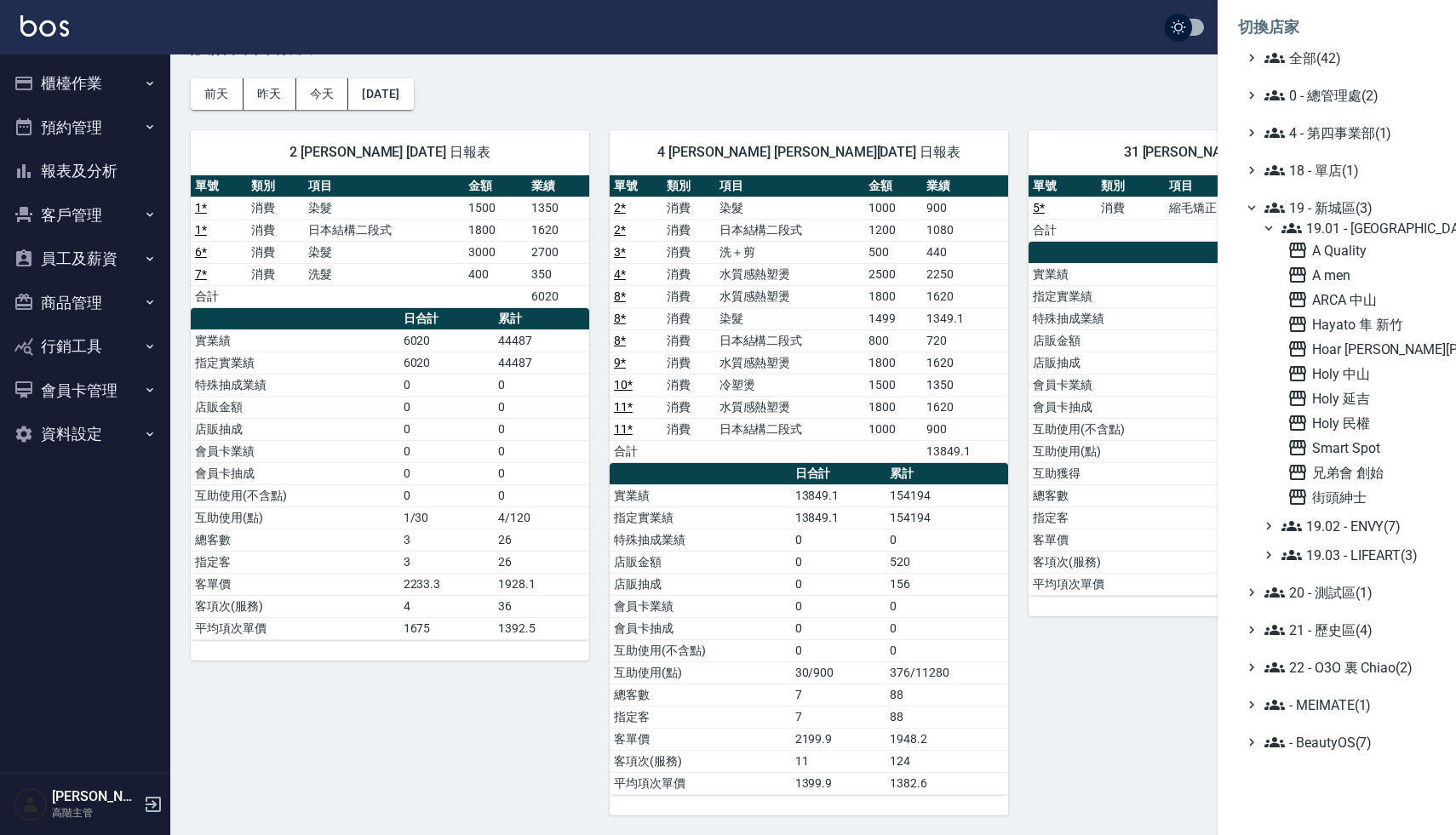
click at [1367, 232] on span "19.01 - [GEOGRAPHIC_DATA] (11)" at bounding box center [1354, 228] width 147 height 20
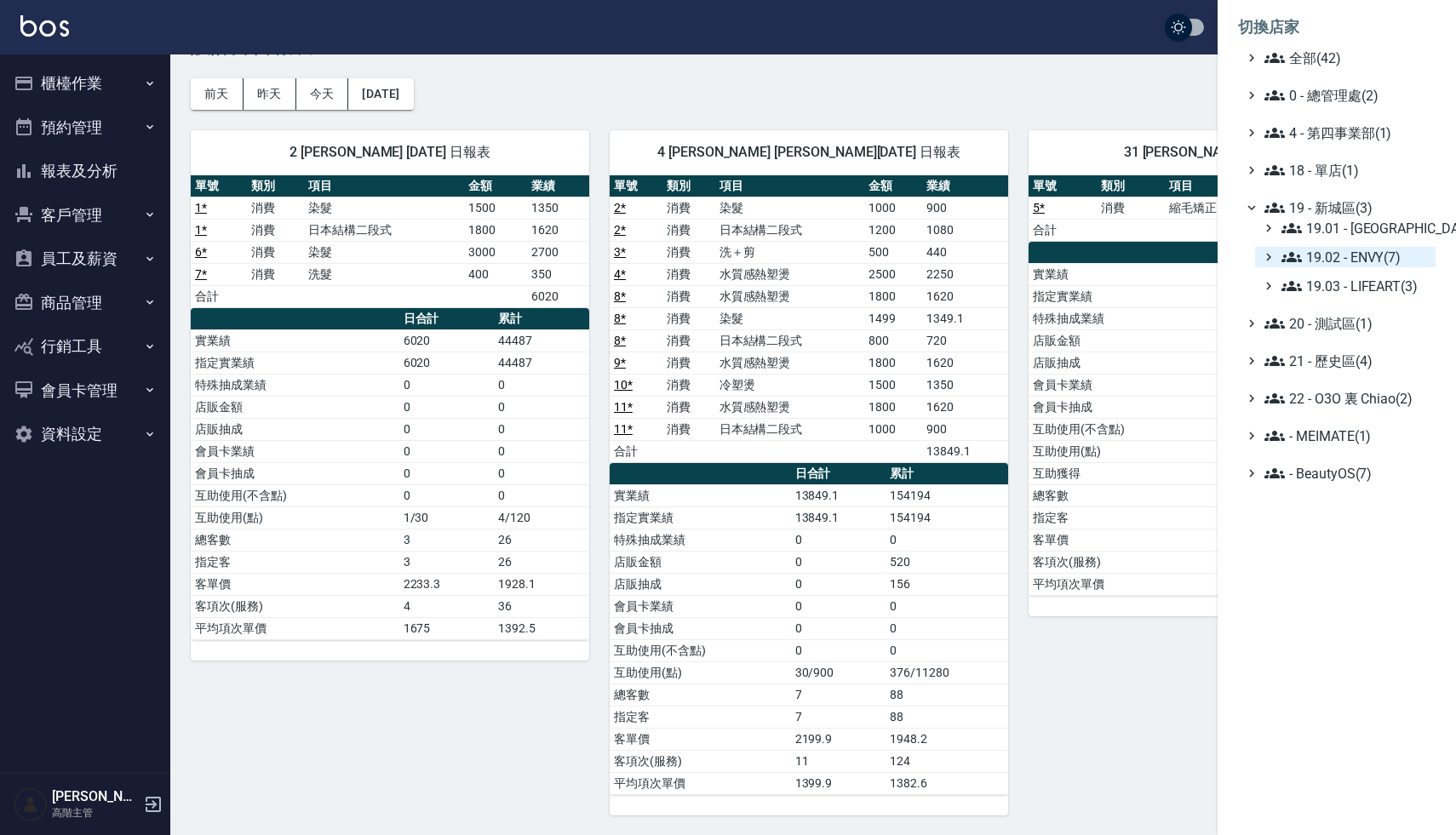
click at [1363, 258] on span "19.02 - ENVY(7)" at bounding box center [1354, 256] width 147 height 20
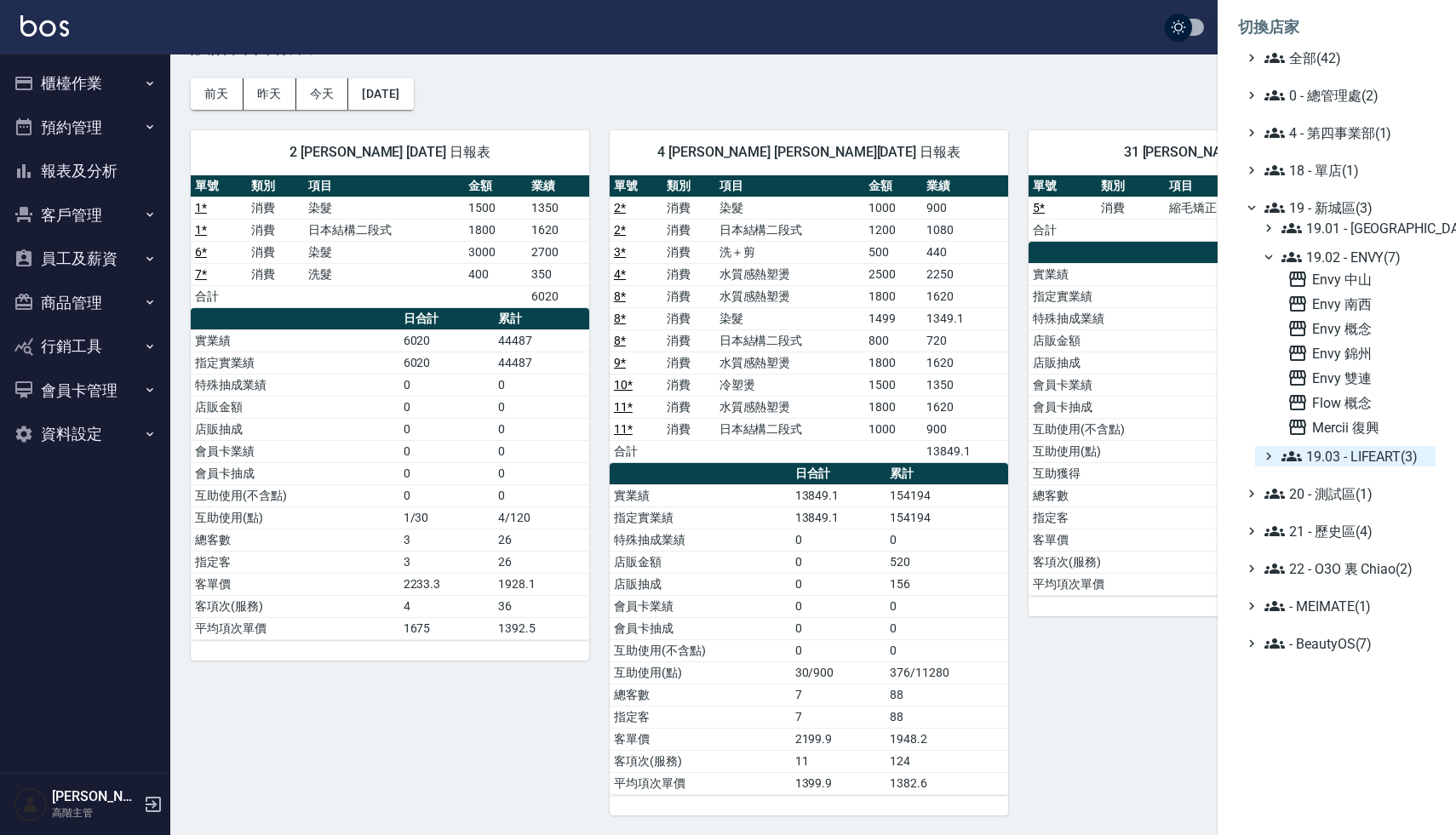
click at [1360, 448] on span "19.03 - LIFEART(3)" at bounding box center [1354, 456] width 147 height 20
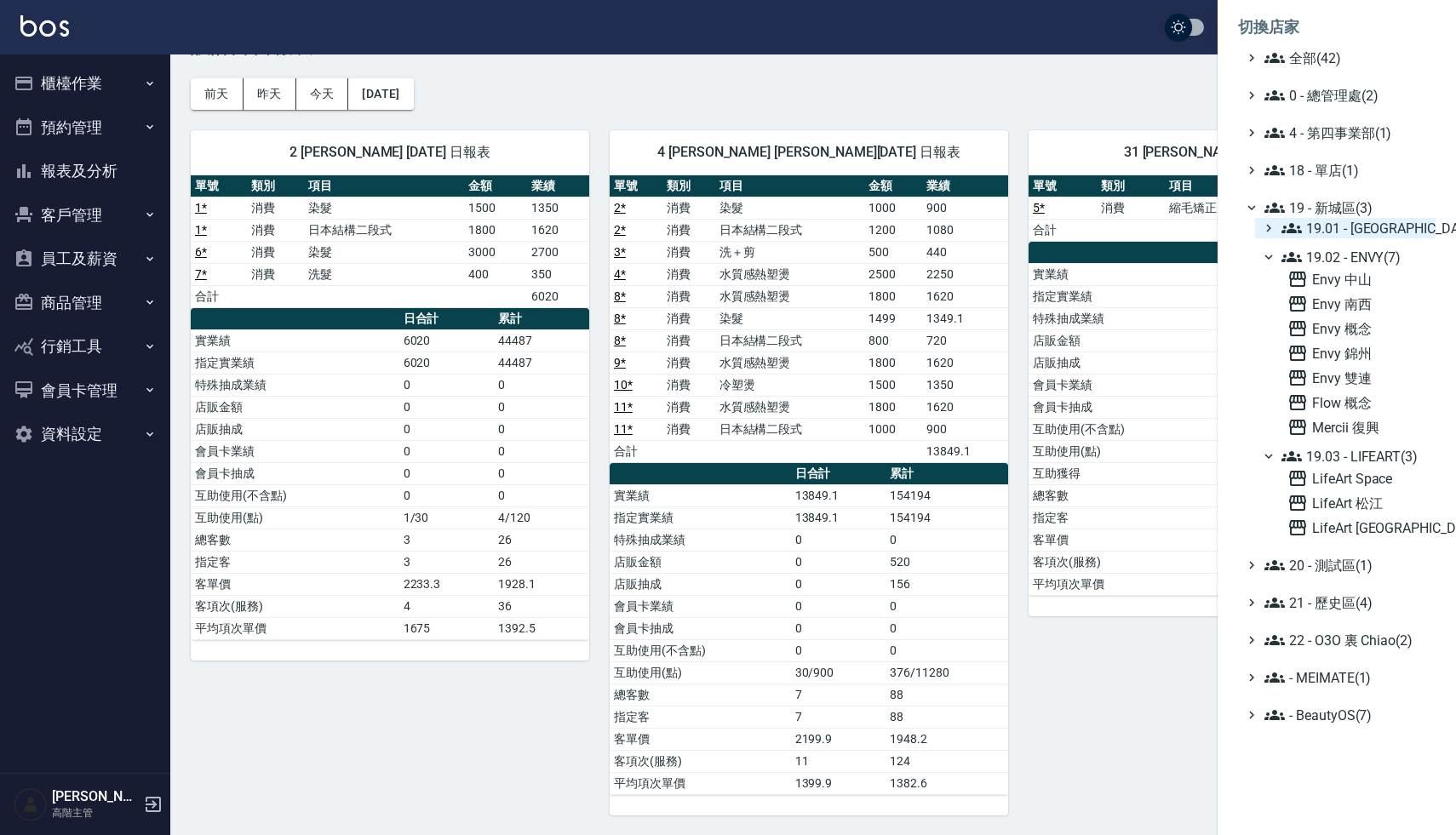
click at [1366, 235] on span "19.01 - [GEOGRAPHIC_DATA] (11)" at bounding box center [1354, 228] width 147 height 20
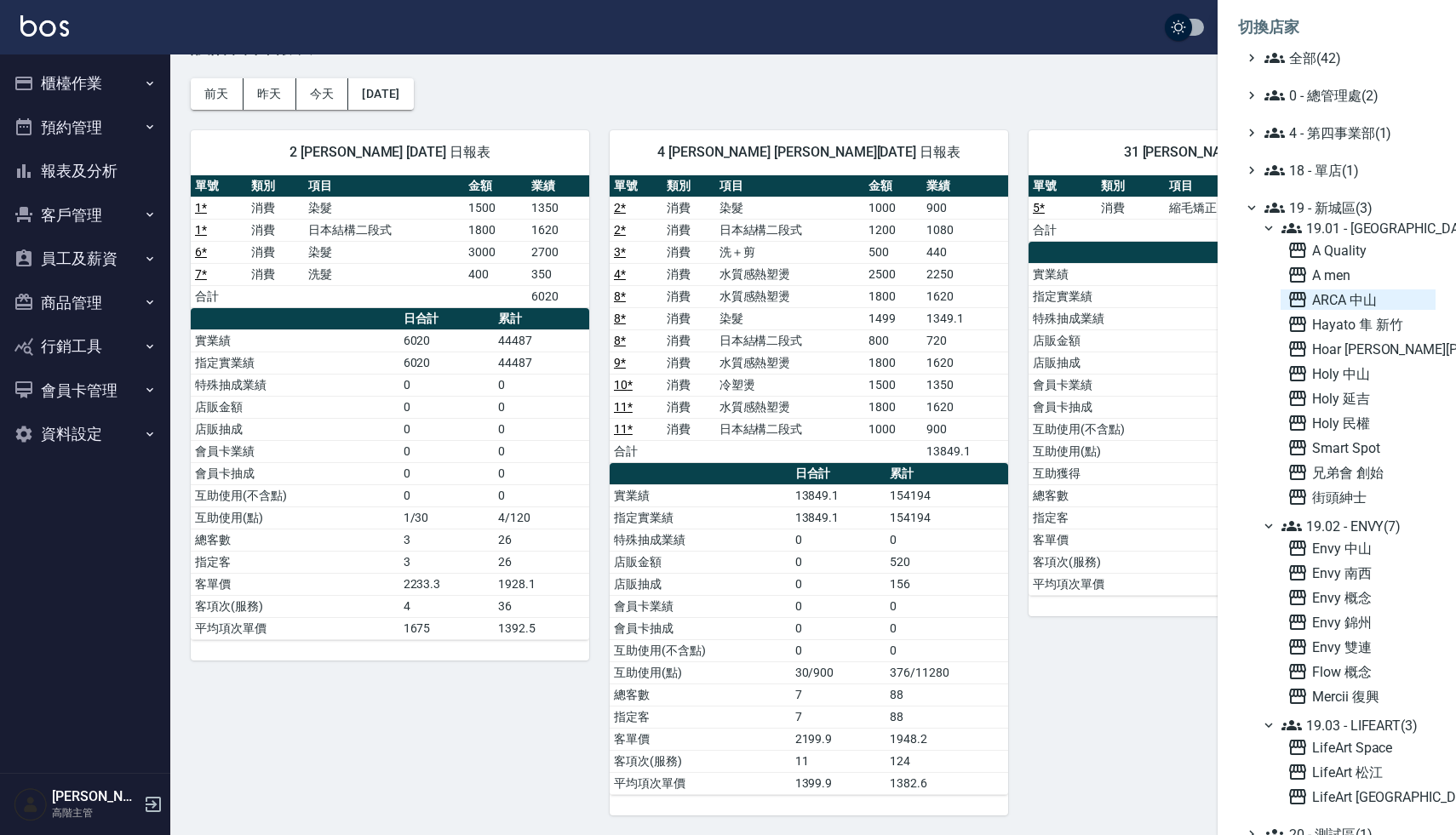
click at [1340, 300] on span "ARCA 中山" at bounding box center [1357, 299] width 141 height 20
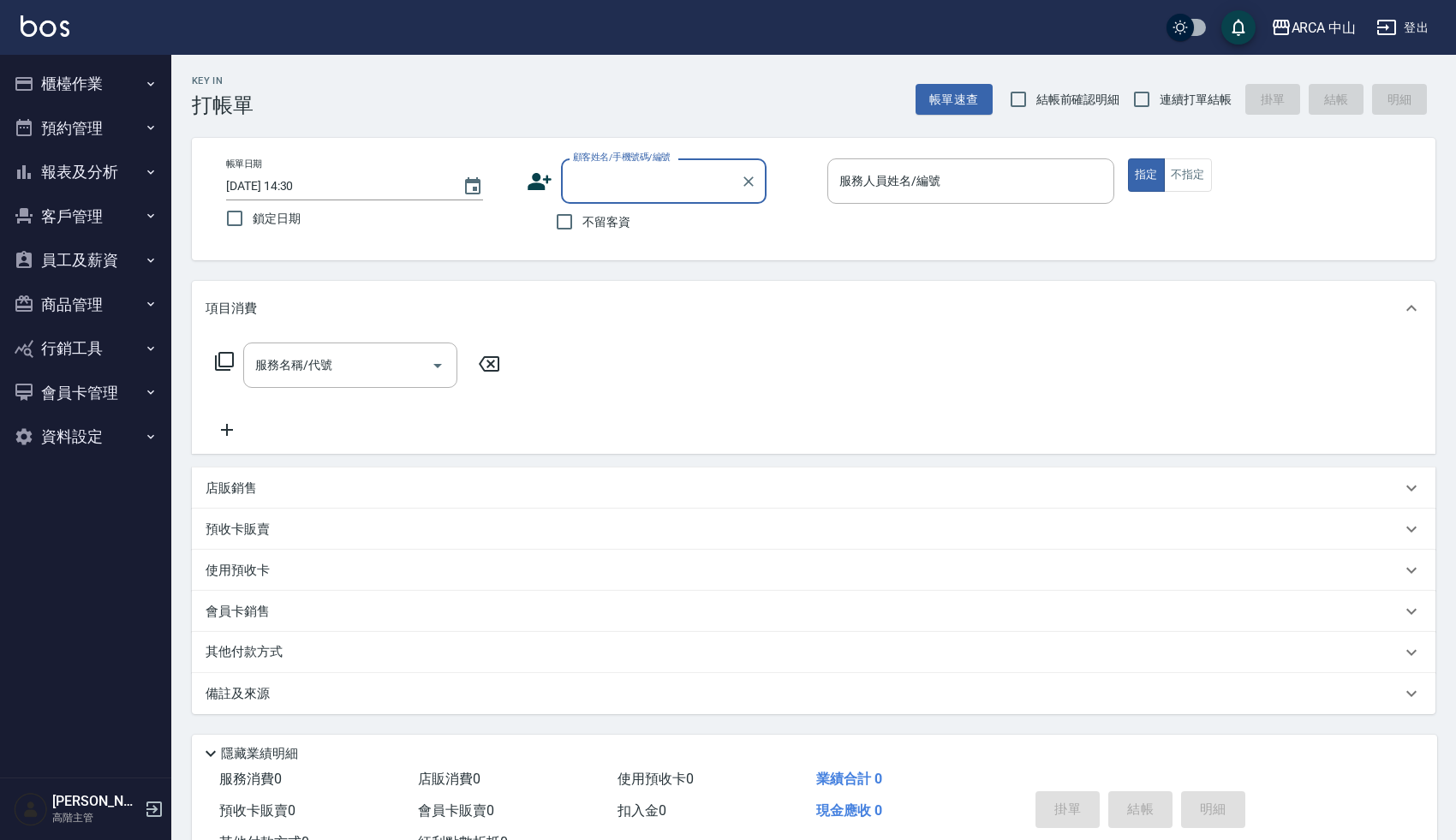
click at [548, 110] on div "Key In 打帳單 帳單速查 結帳前確認明細 連續打單結帳 掛單 結帳 明細" at bounding box center [804, 85] width 1264 height 63
click at [565, 106] on div "Key In 打帳單 帳單速查 結帳前確認明細 連續打單結帳 掛單 結帳 明細" at bounding box center [804, 85] width 1264 height 63
